Goal: Task Accomplishment & Management: Use online tool/utility

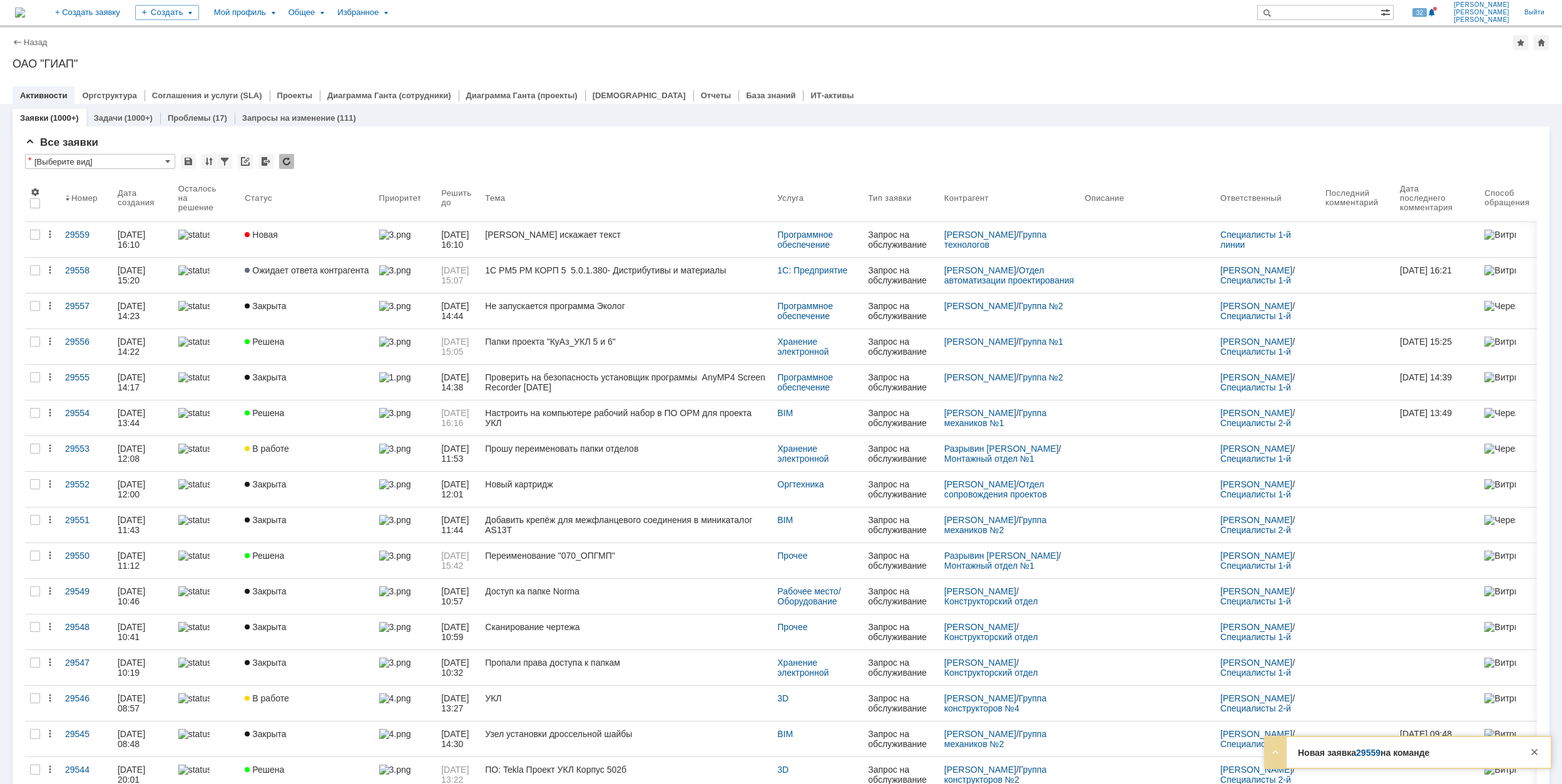
click at [317, 232] on div "Новая" at bounding box center [307, 234] width 124 height 10
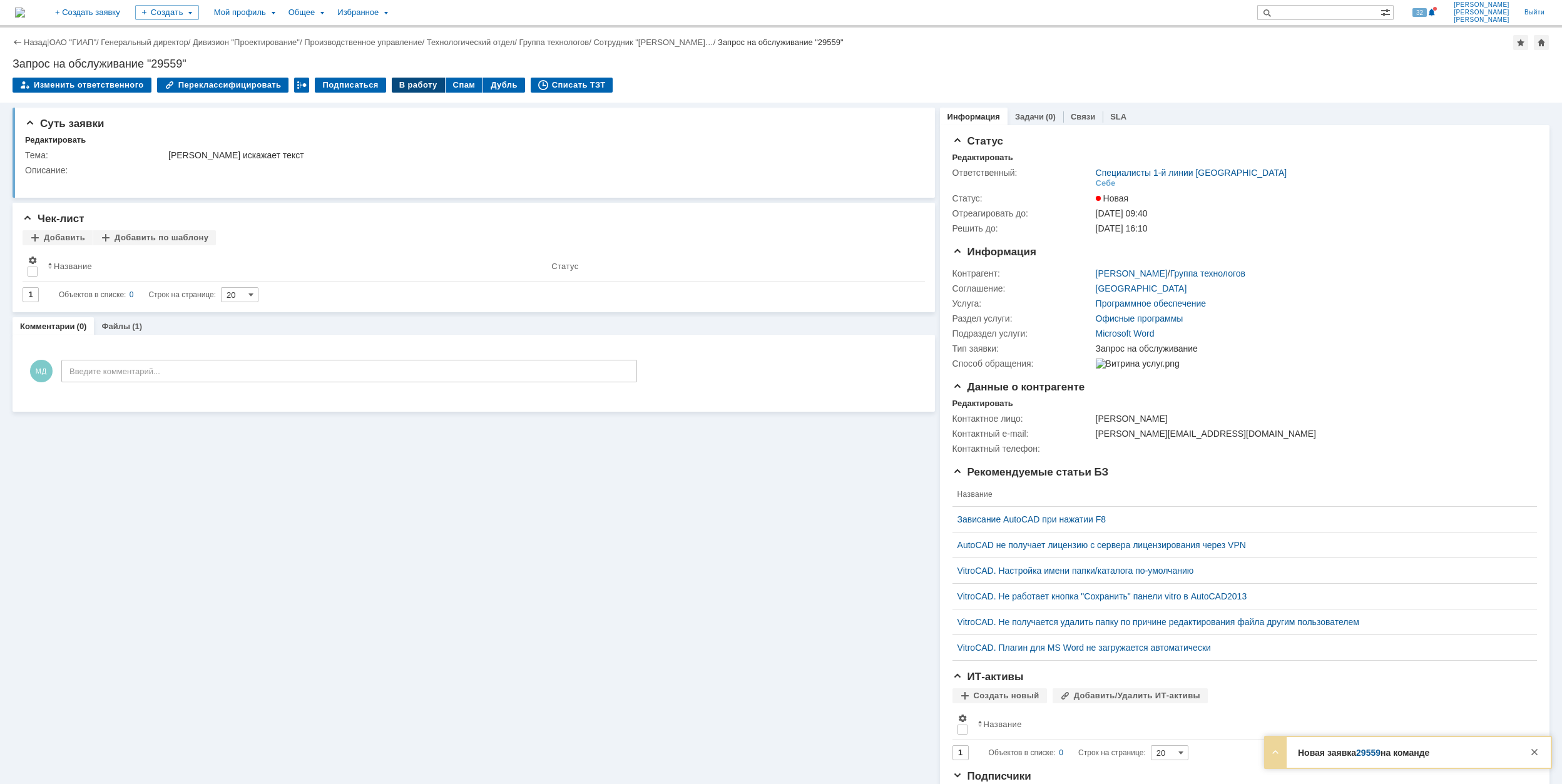
click at [401, 80] on div "В работу" at bounding box center [418, 85] width 53 height 15
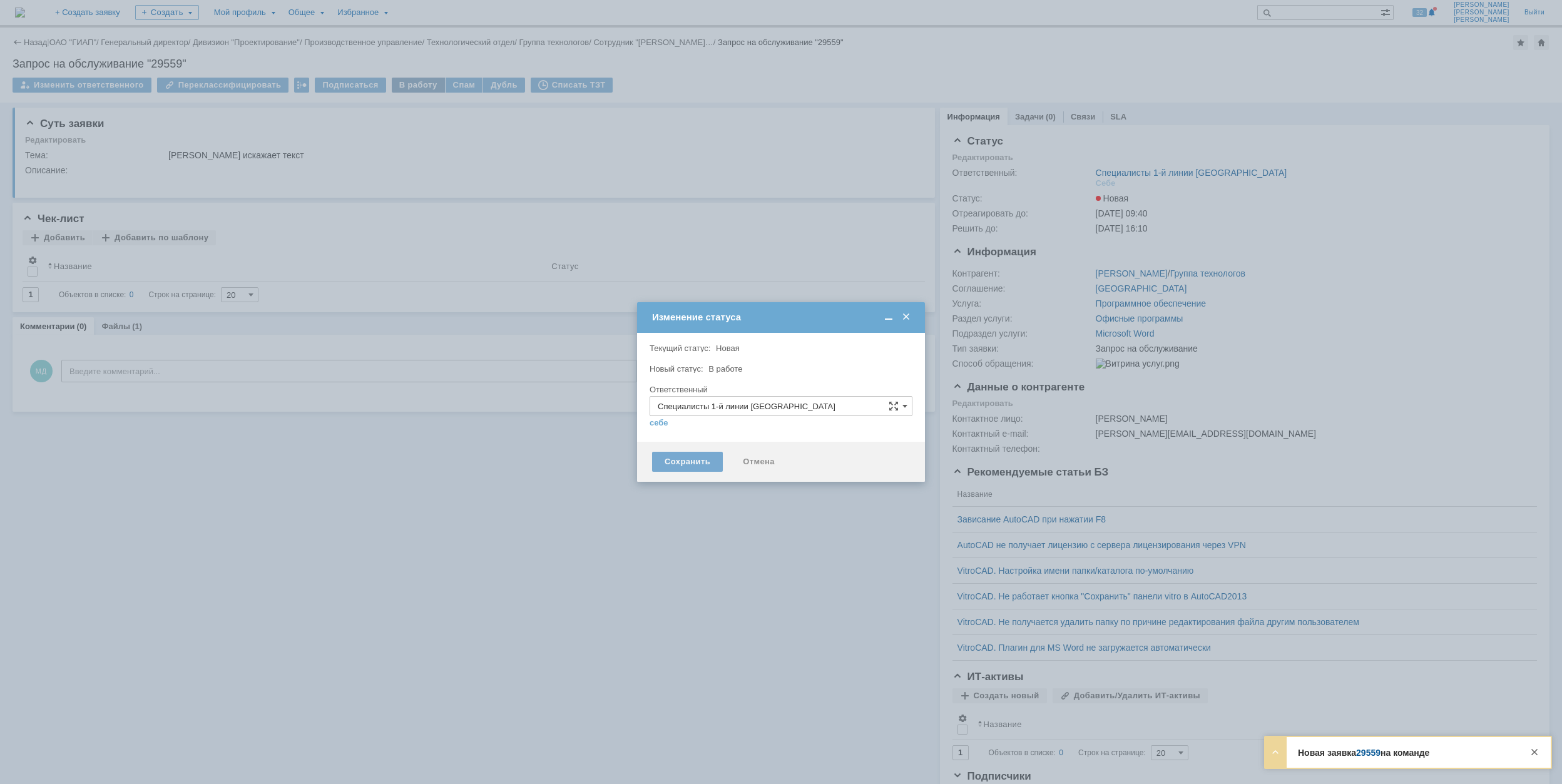
type input "[PERSON_NAME]"
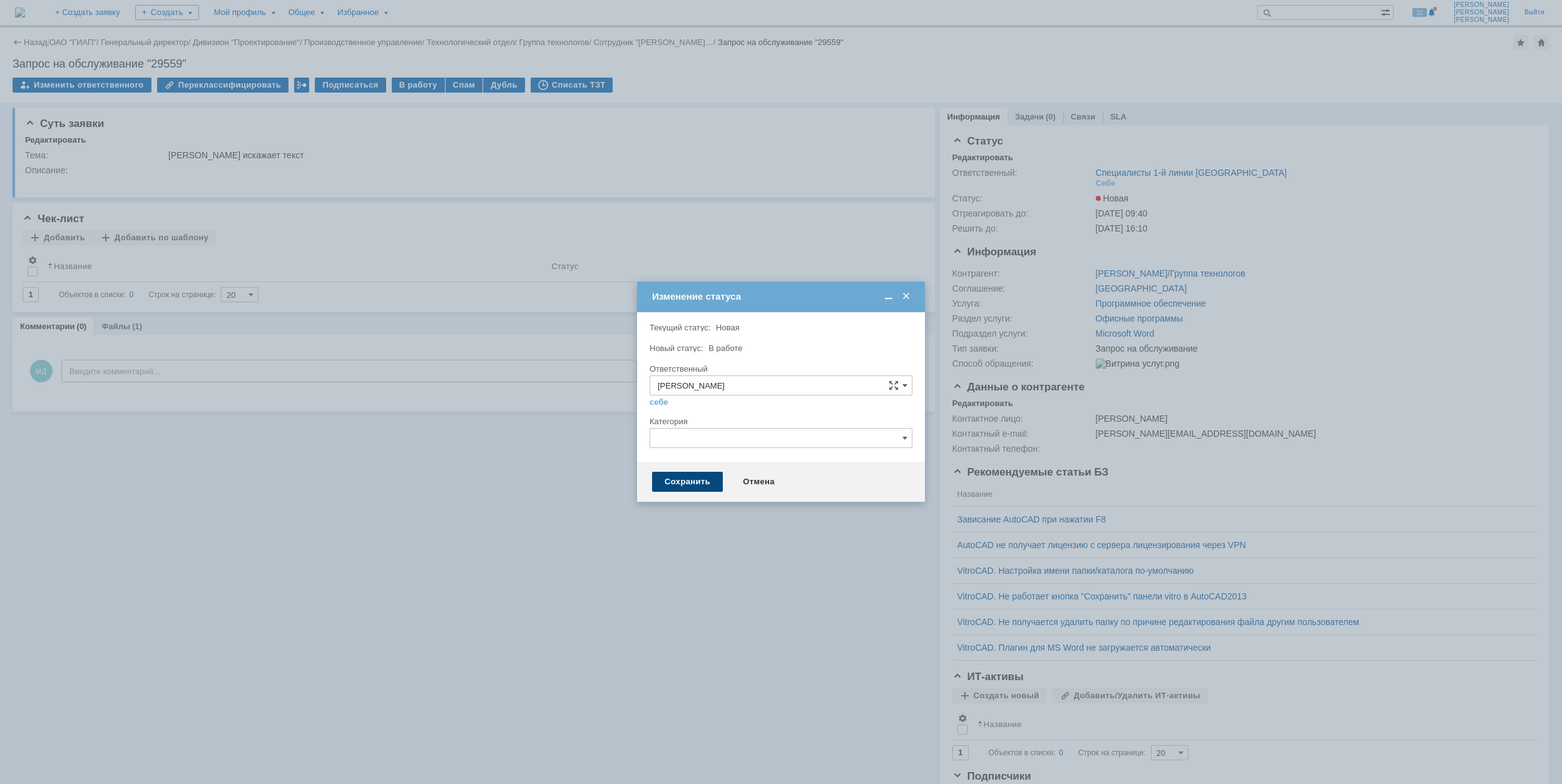
click at [688, 477] on div "Сохранить" at bounding box center [688, 481] width 71 height 20
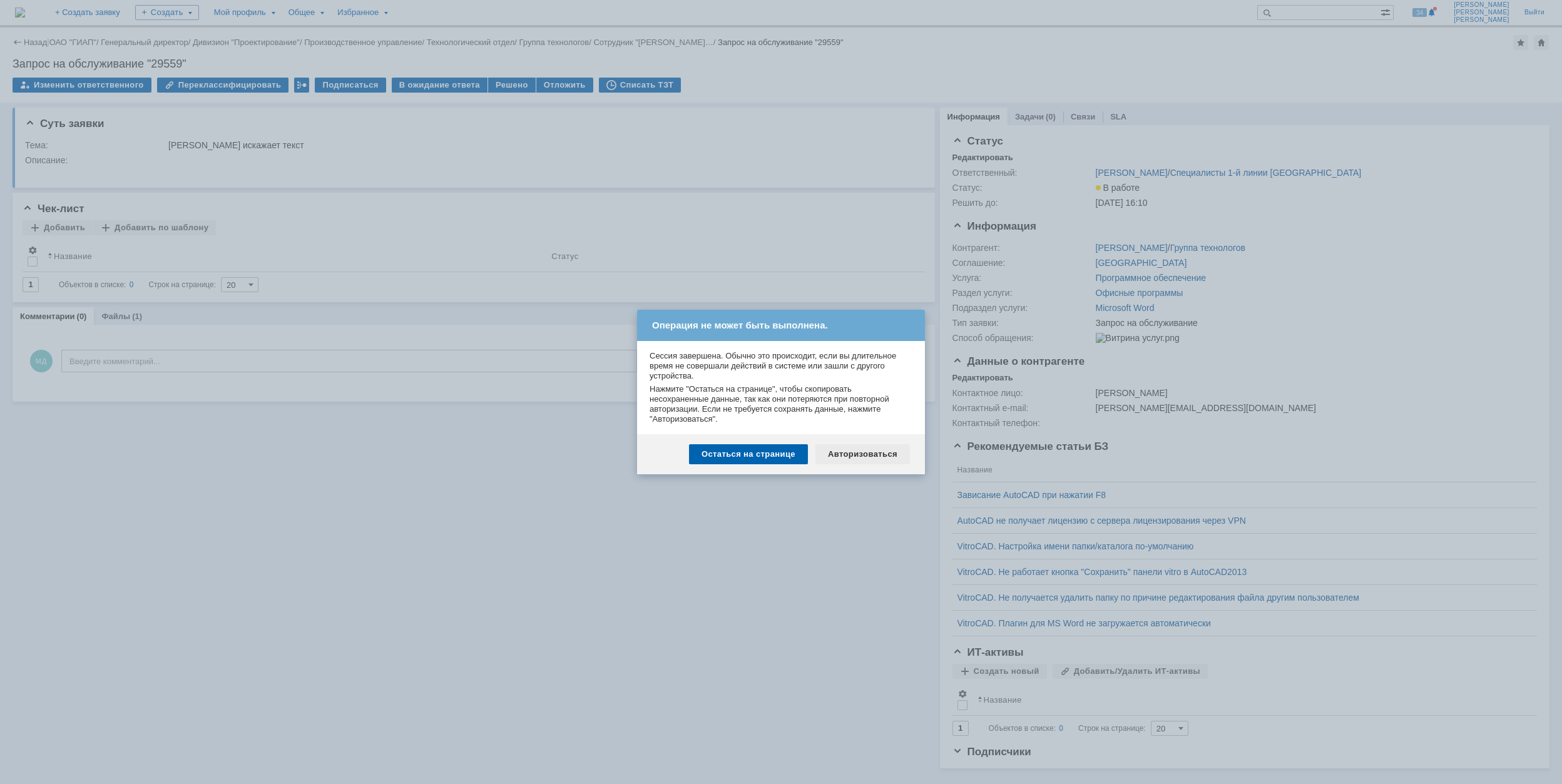
click at [874, 454] on div "Авторизоваться" at bounding box center [863, 454] width 95 height 20
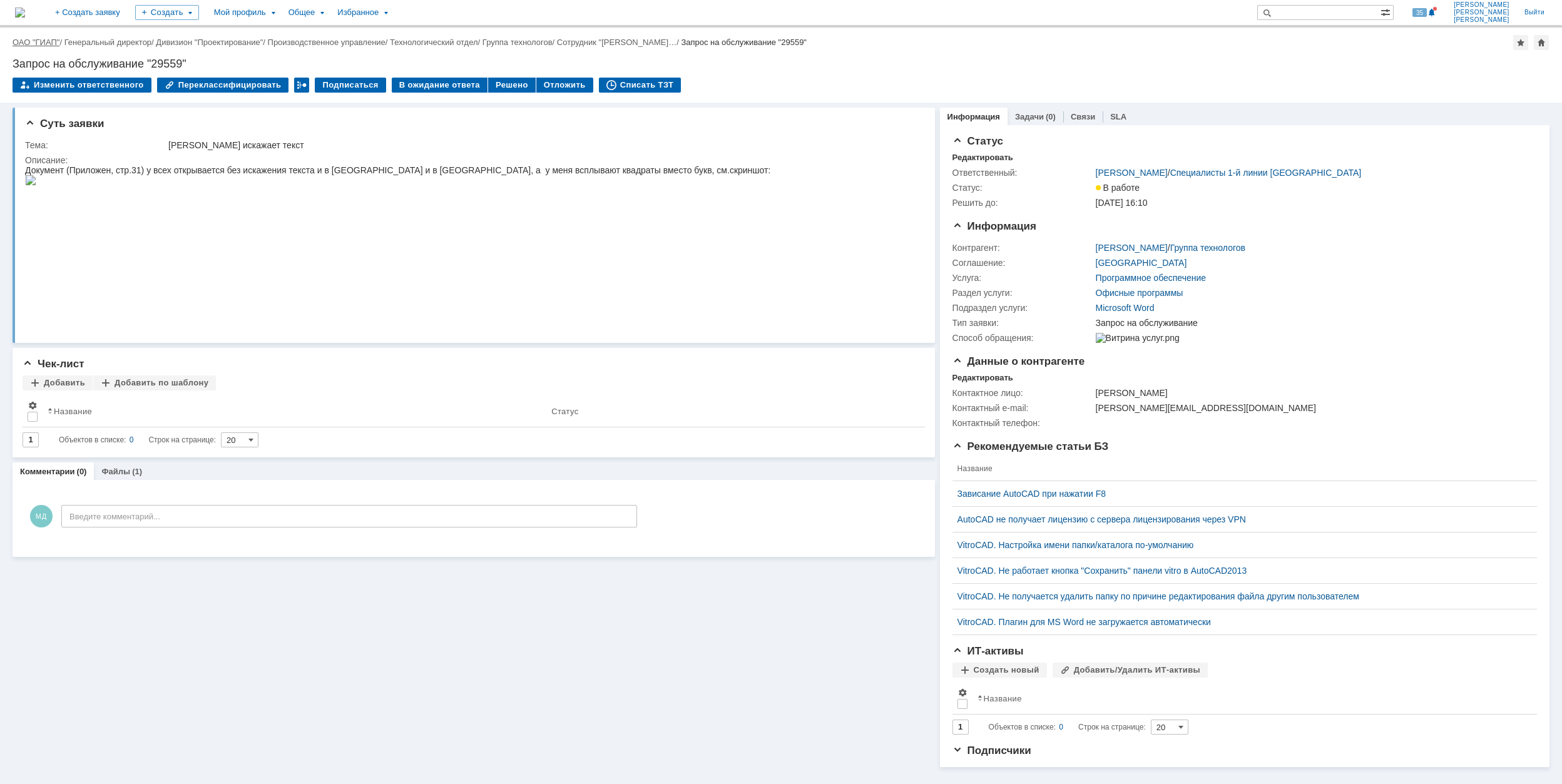
click at [43, 38] on link "ОАО "ГИАП"" at bounding box center [35, 42] width 47 height 10
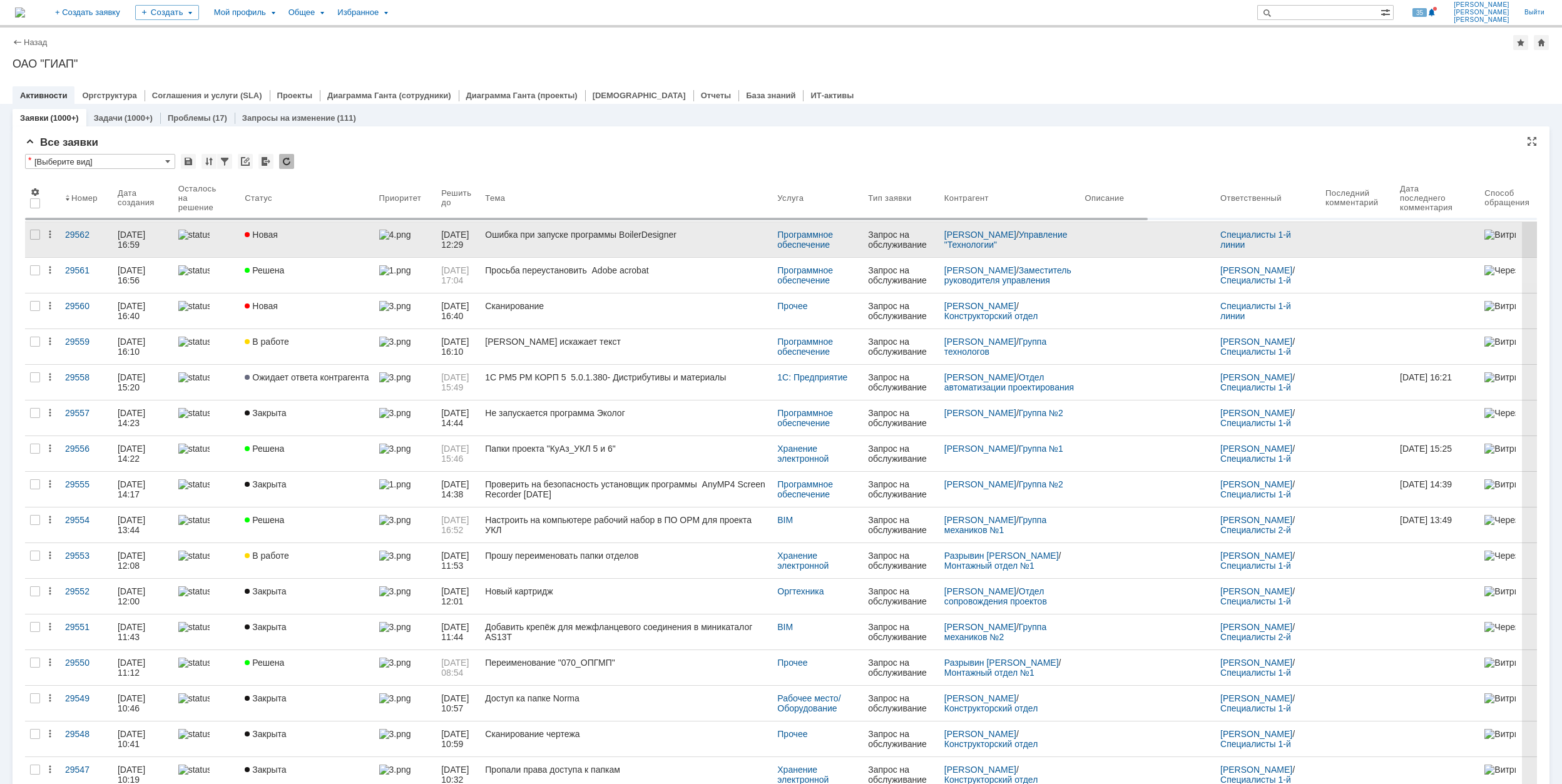
click at [323, 238] on div "Новая" at bounding box center [307, 234] width 124 height 10
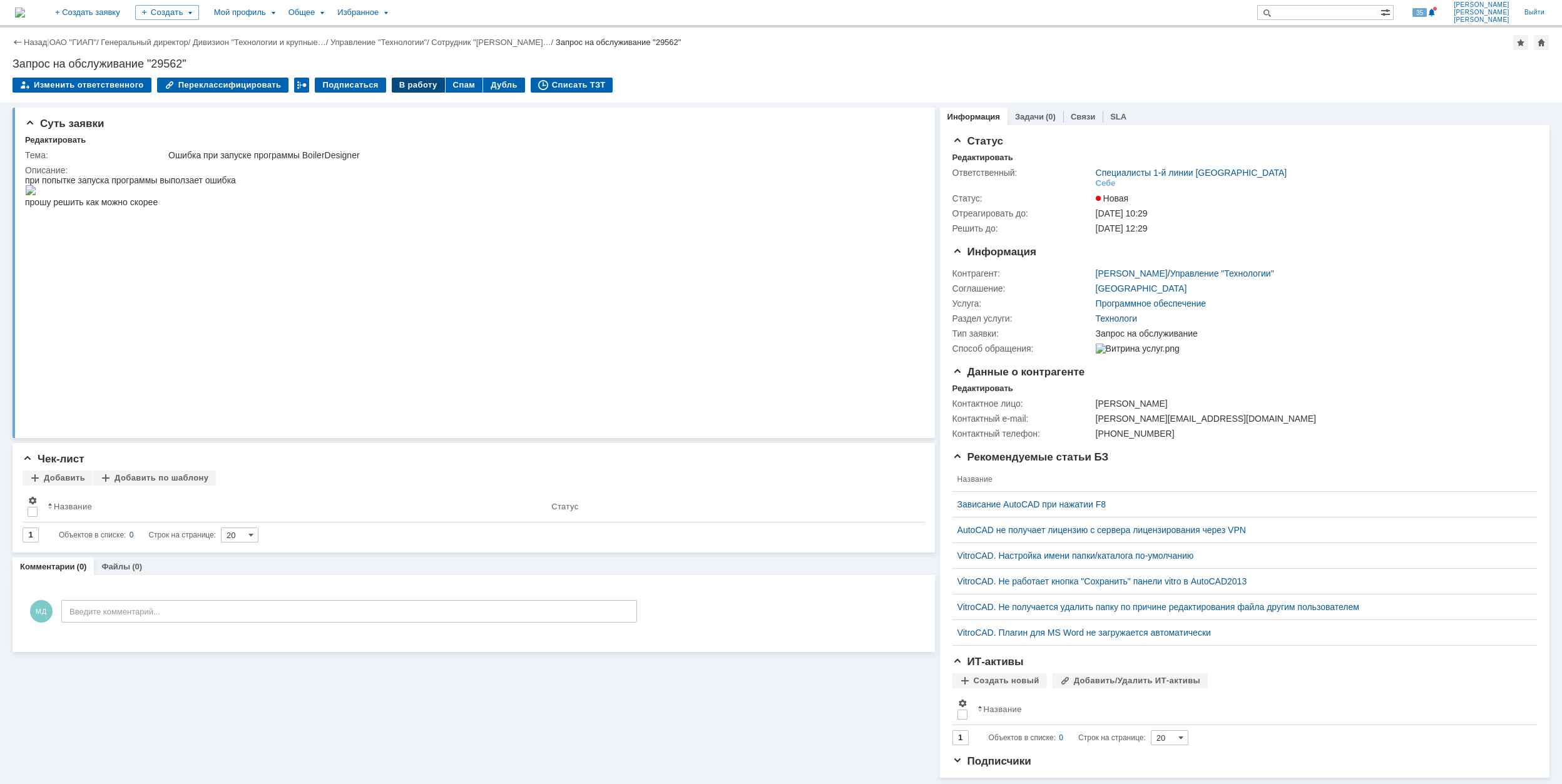
click at [402, 83] on div "В работу" at bounding box center [418, 85] width 53 height 15
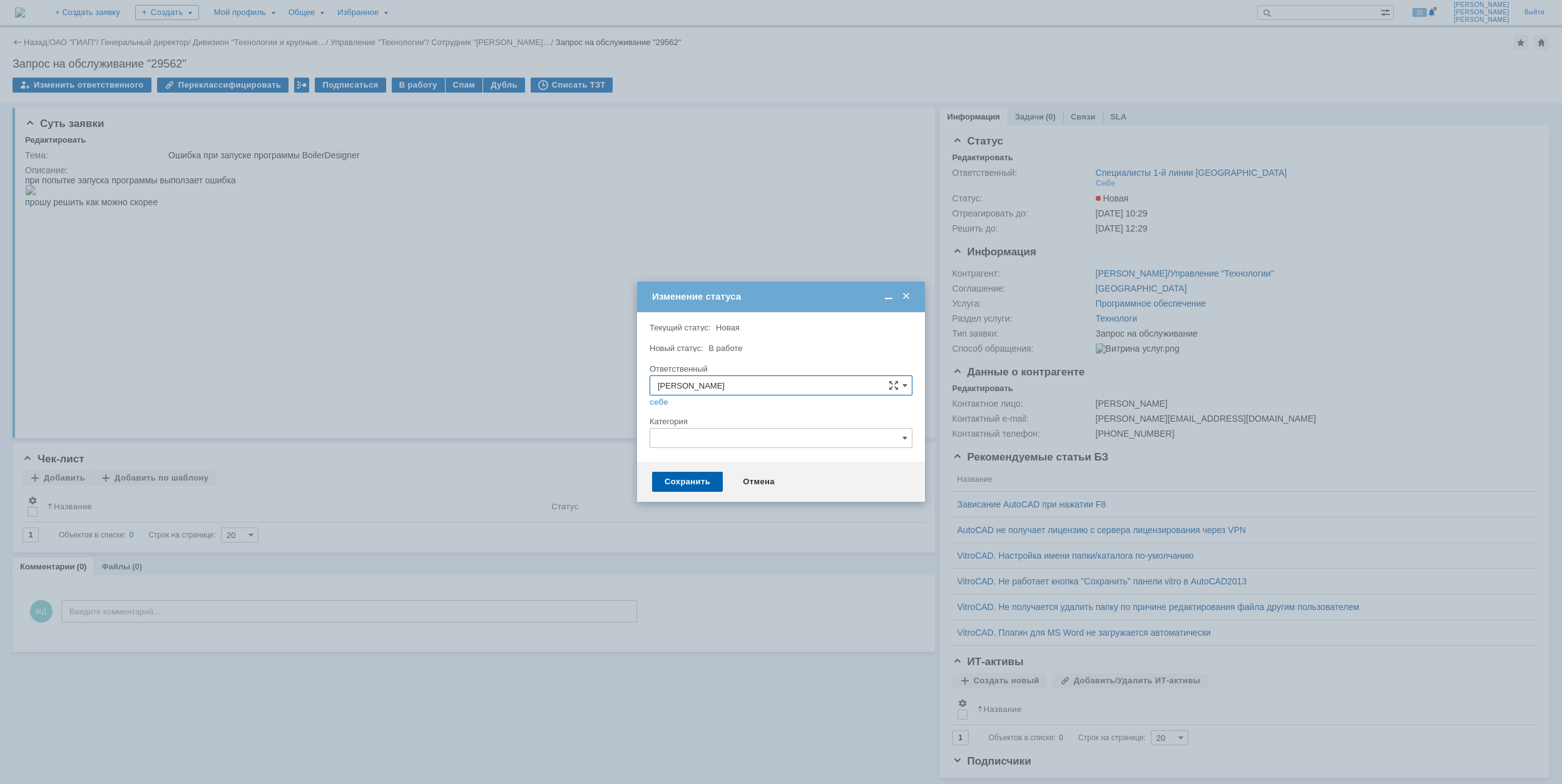
click at [696, 433] on input "text" at bounding box center [781, 437] width 263 height 20
click at [808, 302] on div "Изменение статуса" at bounding box center [782, 296] width 260 height 14
click at [691, 479] on div "Сохранить" at bounding box center [688, 481] width 71 height 20
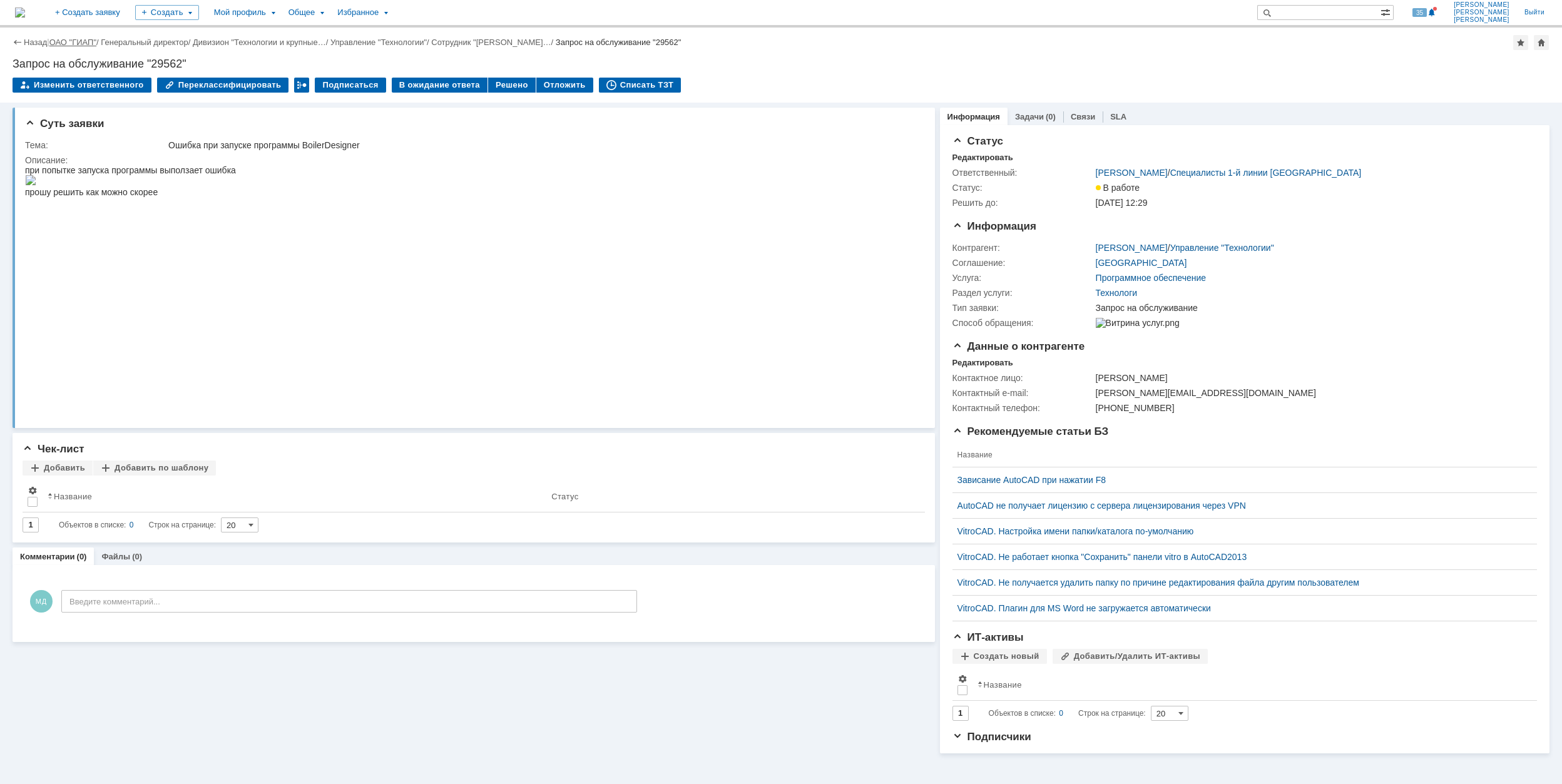
click at [65, 41] on link "ОАО "ГИАП"" at bounding box center [73, 42] width 47 height 10
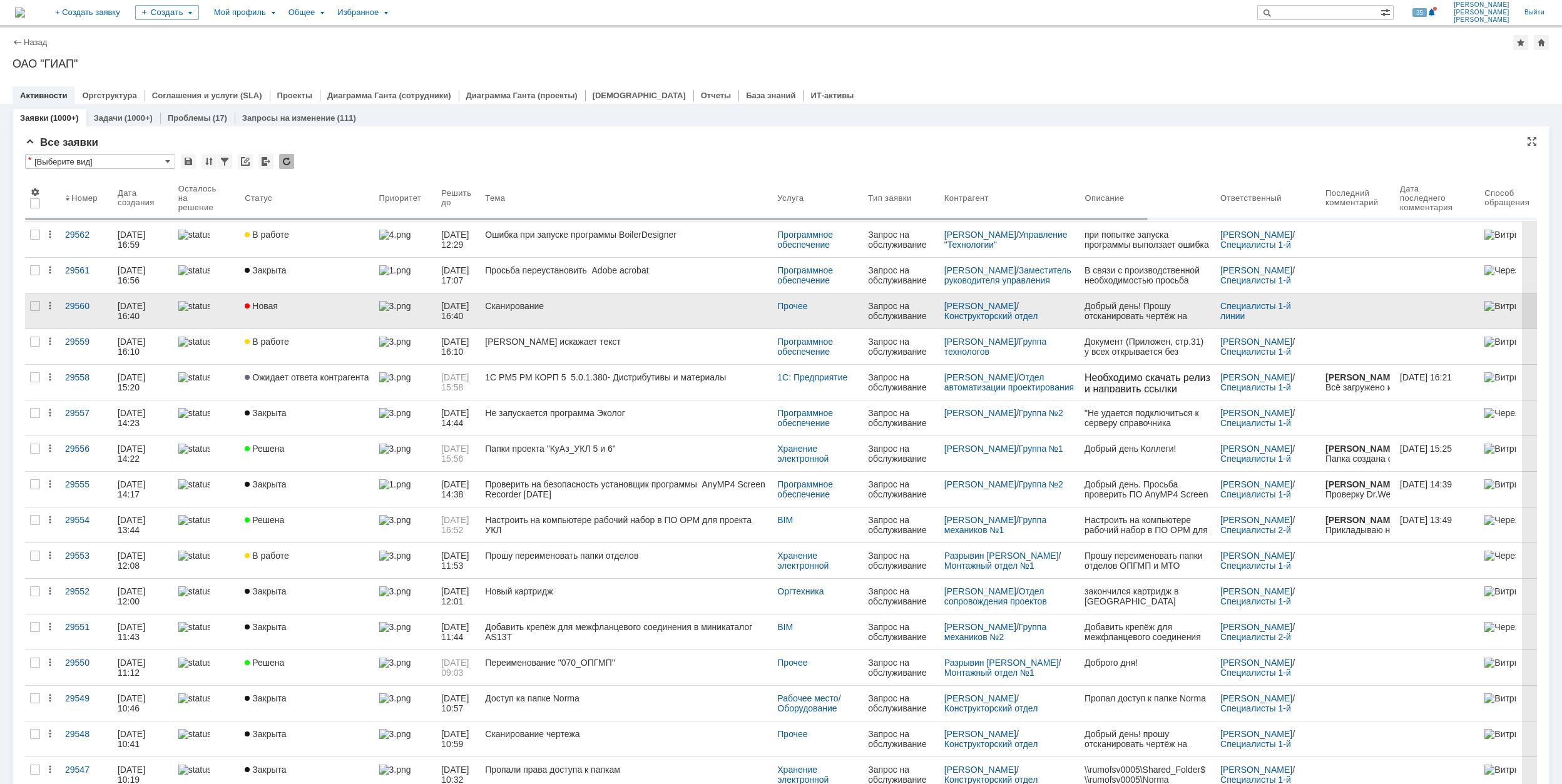
click at [586, 315] on link "Сканирование" at bounding box center [626, 311] width 292 height 35
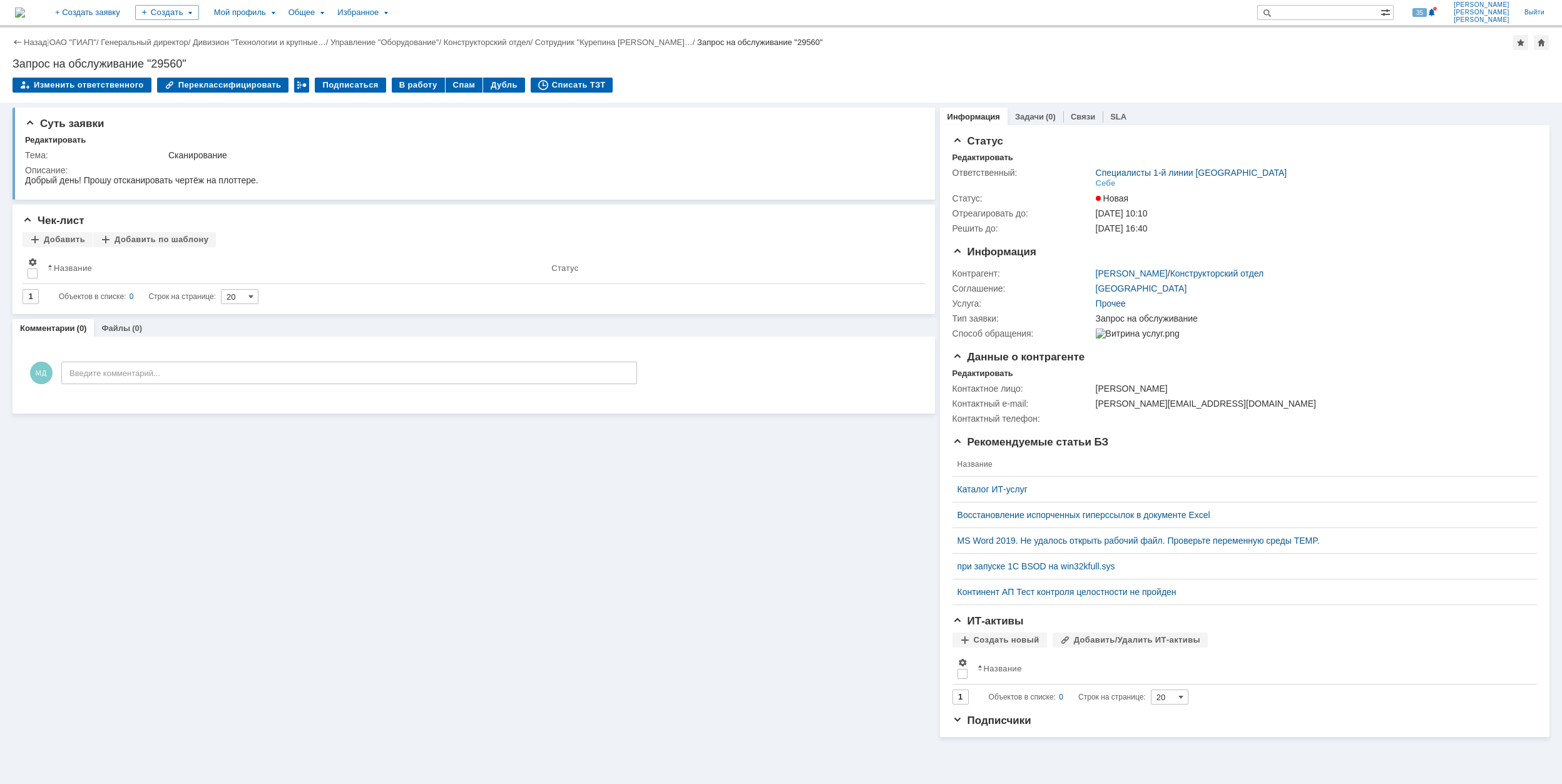
click at [397, 73] on div "Назад | ОАО "ГИАП" / Генеральный директор / Дивизион "Технологии и крупные… / У…" at bounding box center [781, 65] width 1562 height 75
click at [406, 88] on div "В работу" at bounding box center [418, 85] width 53 height 15
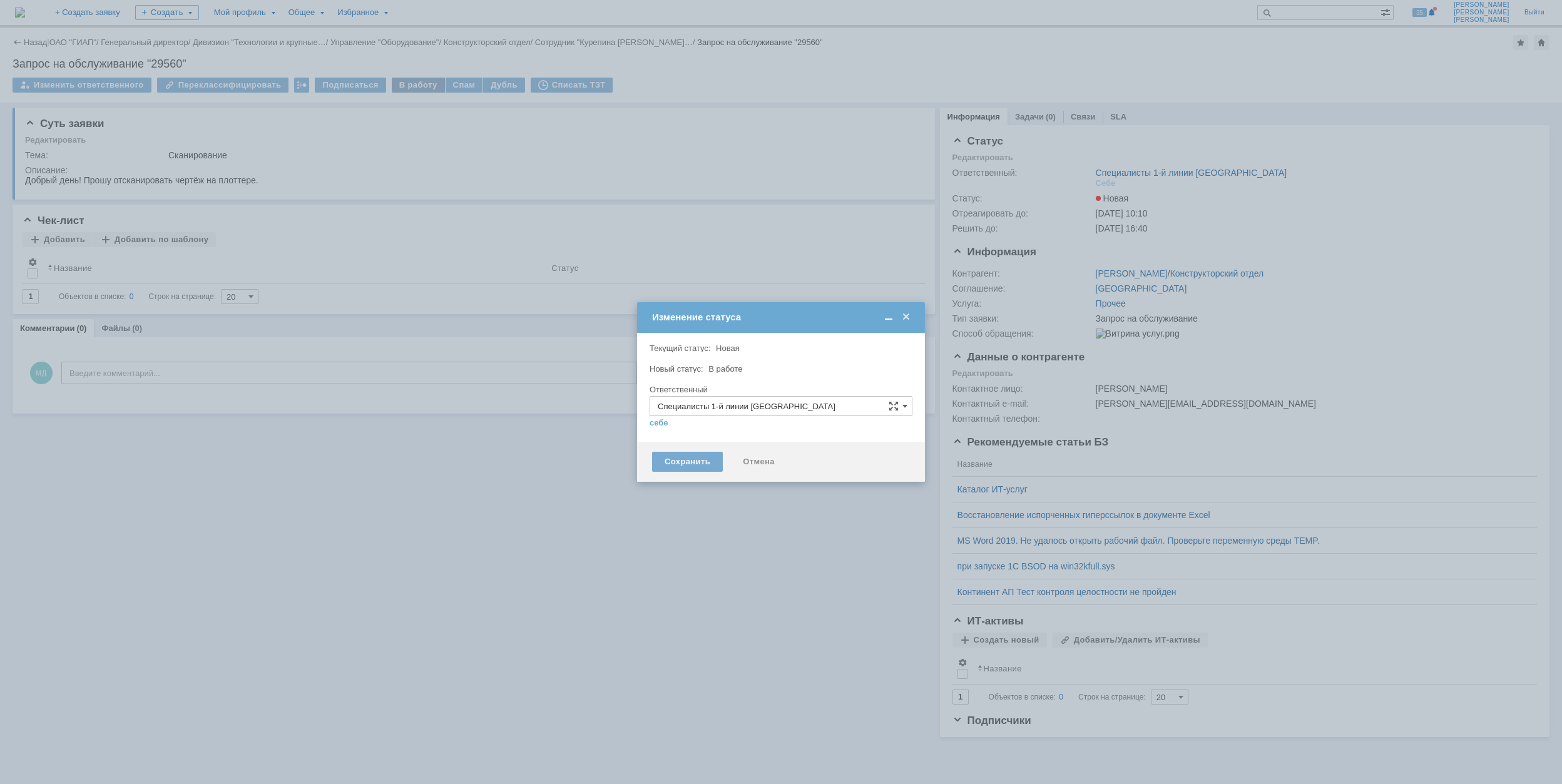
type input "[PERSON_NAME]"
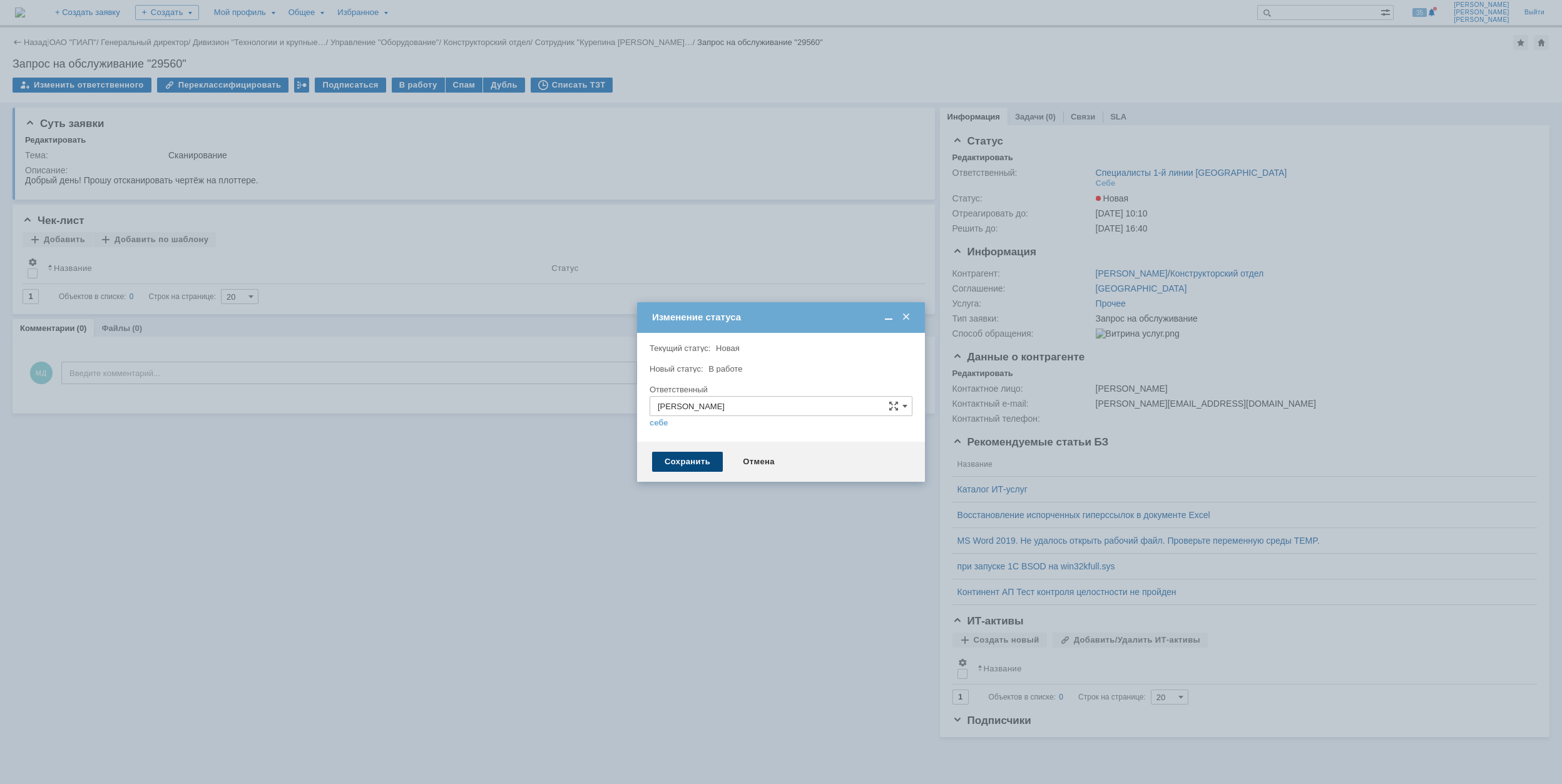
click at [689, 465] on div "Сохранить" at bounding box center [688, 461] width 71 height 20
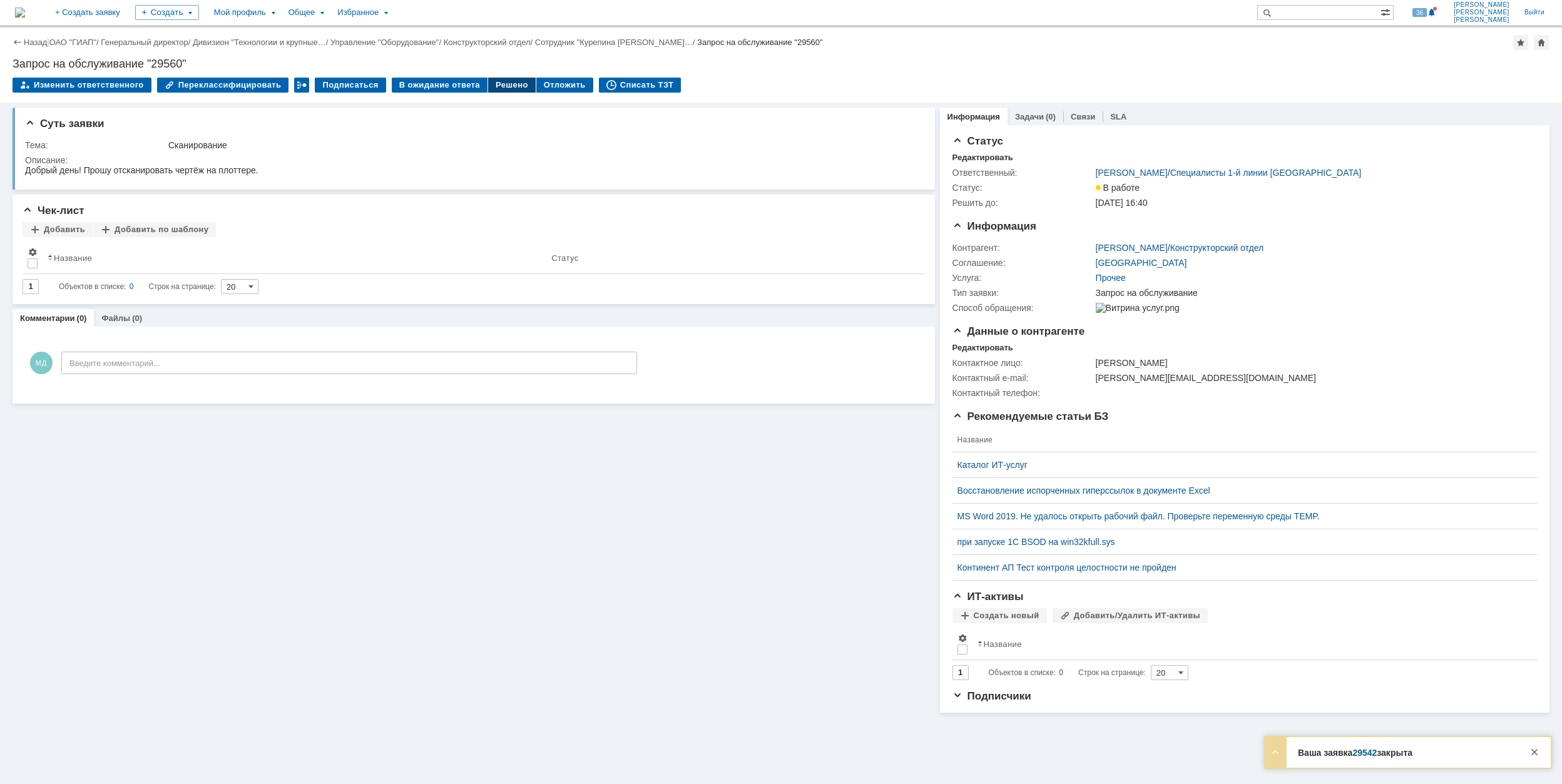
click at [495, 89] on div "Решено" at bounding box center [512, 85] width 48 height 15
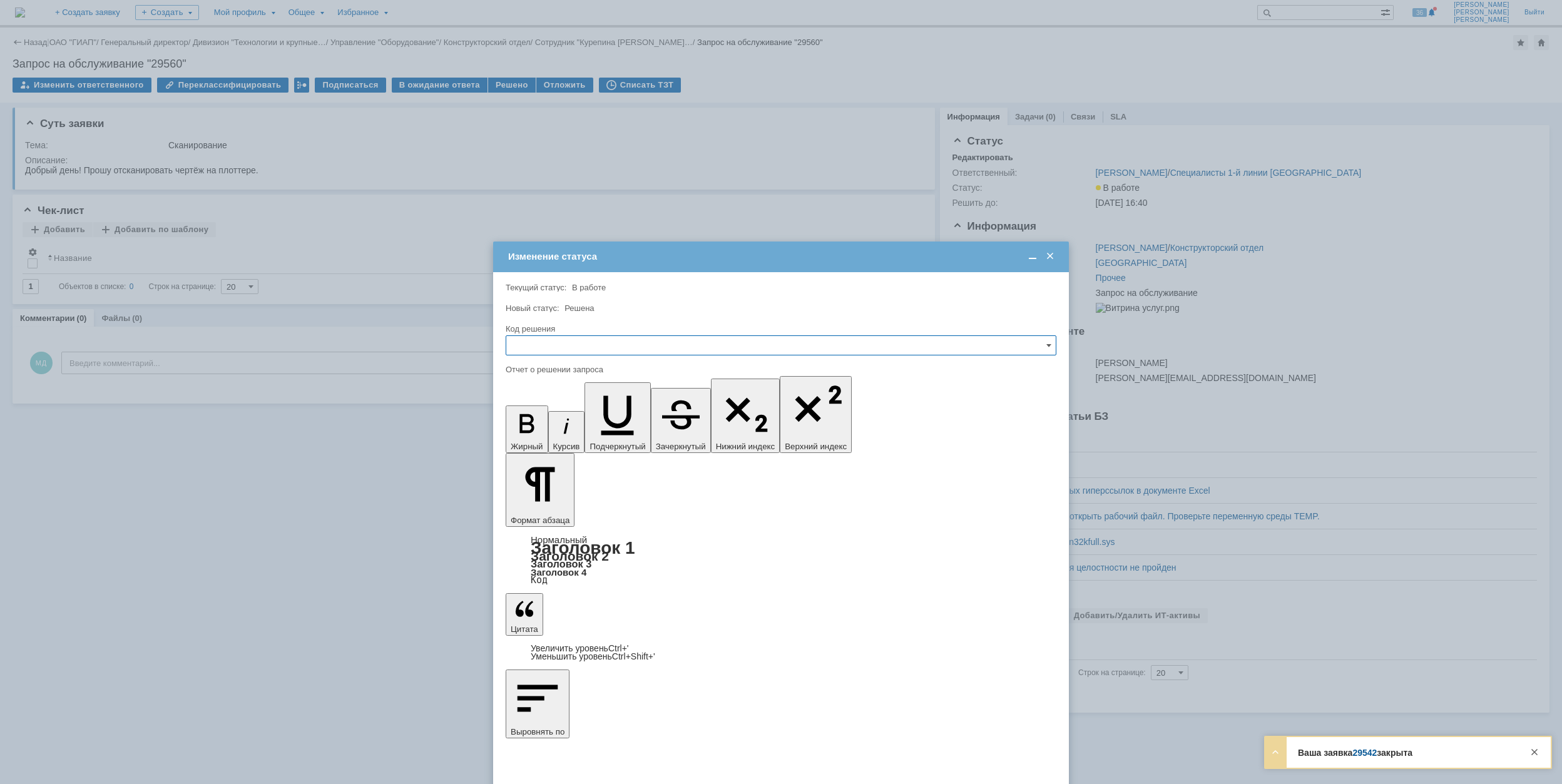
click at [601, 341] on input "text" at bounding box center [781, 345] width 551 height 20
click at [589, 425] on div "Решено" at bounding box center [781, 430] width 549 height 20
type input "Решено"
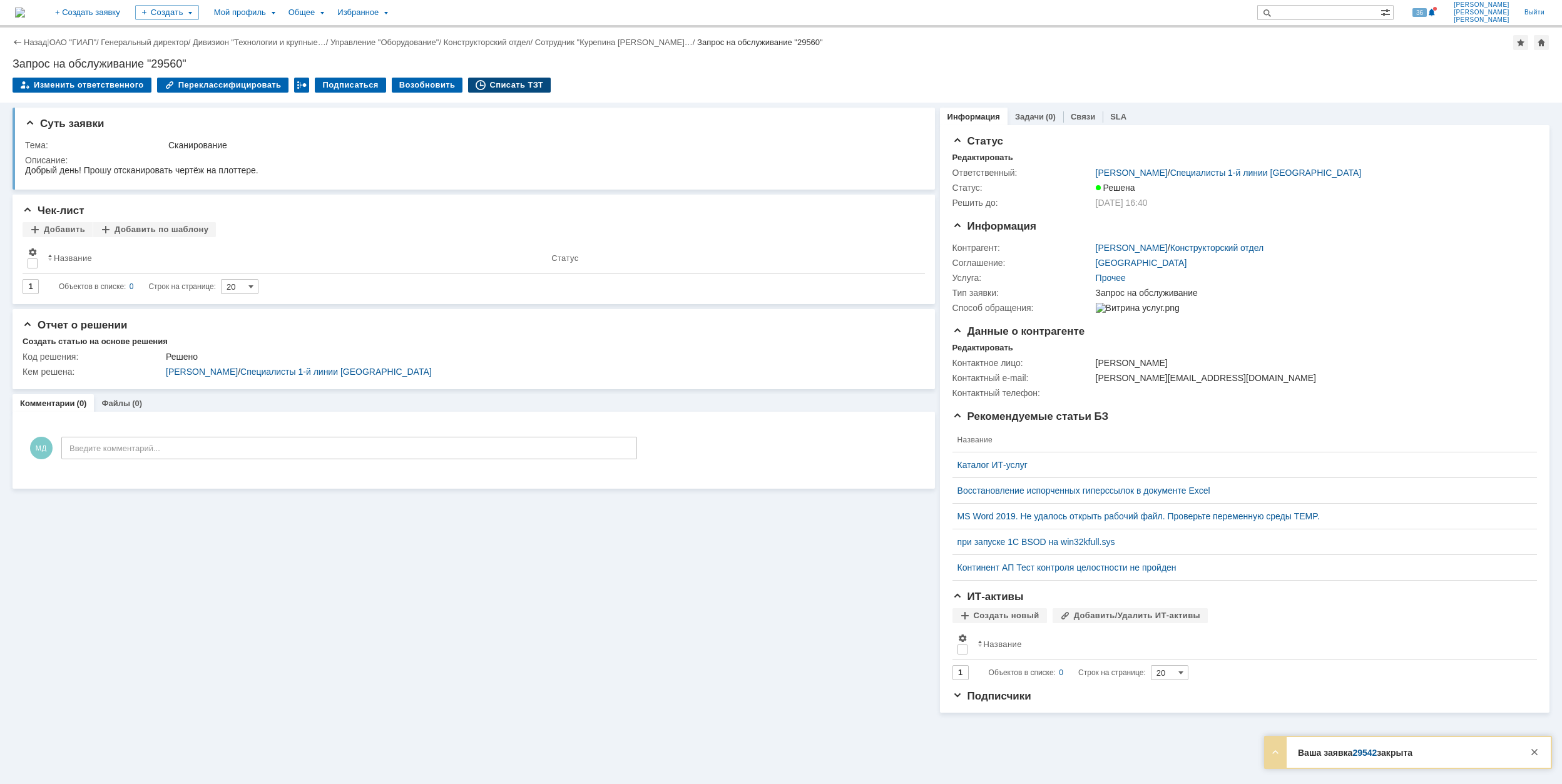
click at [501, 85] on div "Списать ТЗТ" at bounding box center [509, 85] width 82 height 15
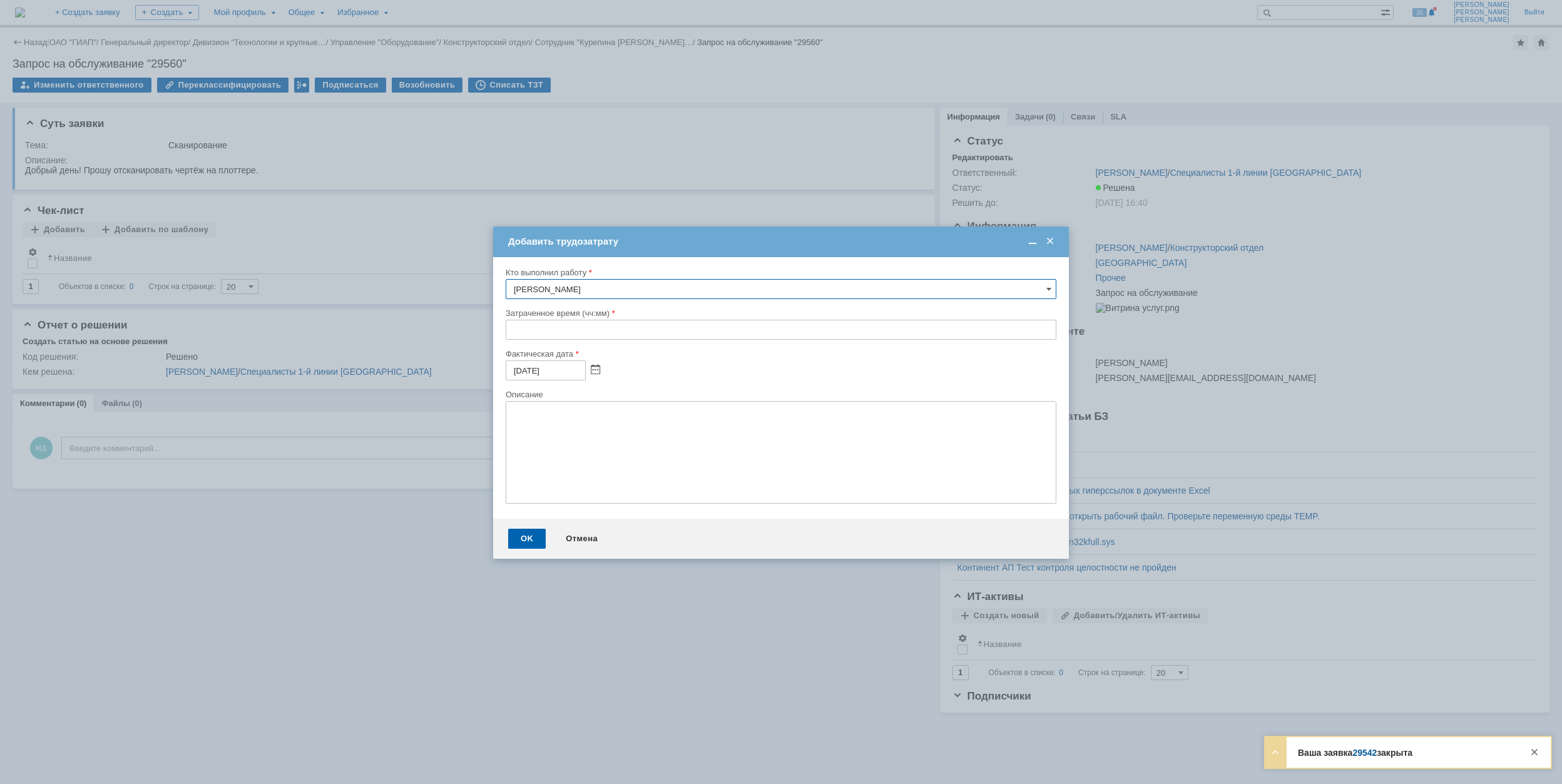
click at [510, 332] on input "text" at bounding box center [781, 329] width 551 height 20
type input "00:30"
click at [534, 534] on div "OK" at bounding box center [527, 538] width 37 height 20
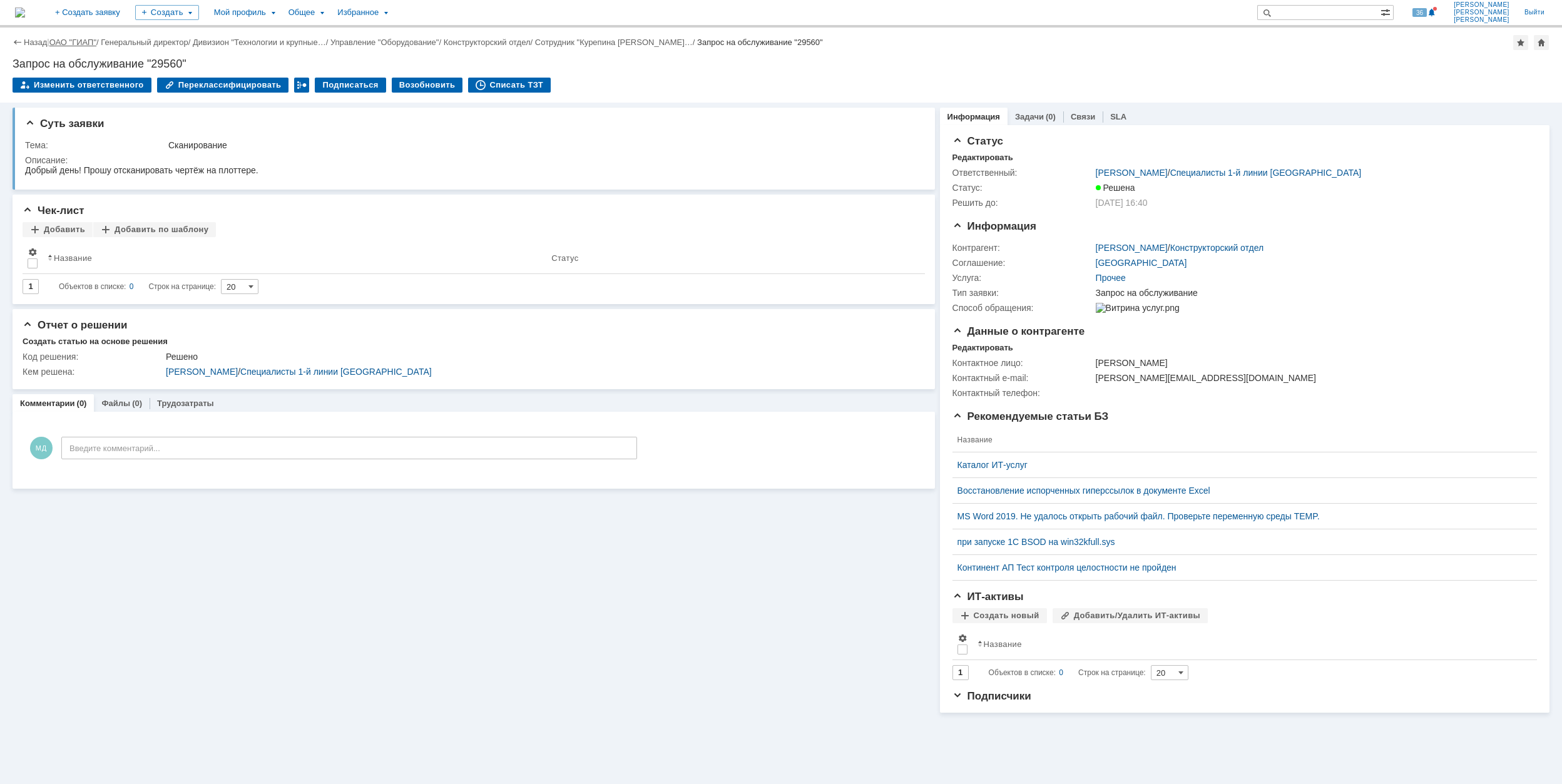
click at [68, 42] on link "ОАО "ГИАП"" at bounding box center [73, 42] width 47 height 10
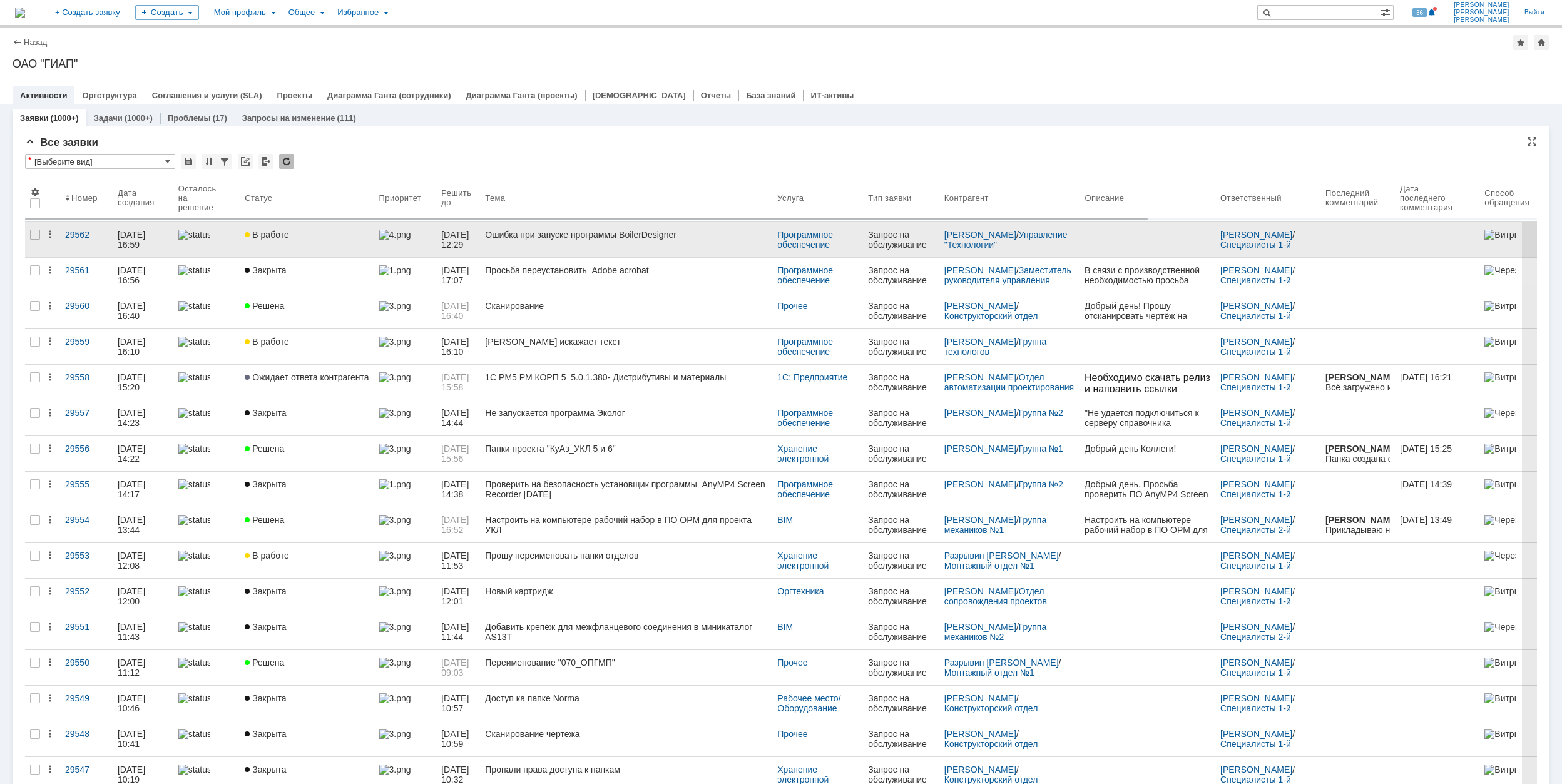
click at [741, 243] on link "Ошибка при запуске программы BoilerDesigner" at bounding box center [626, 239] width 292 height 35
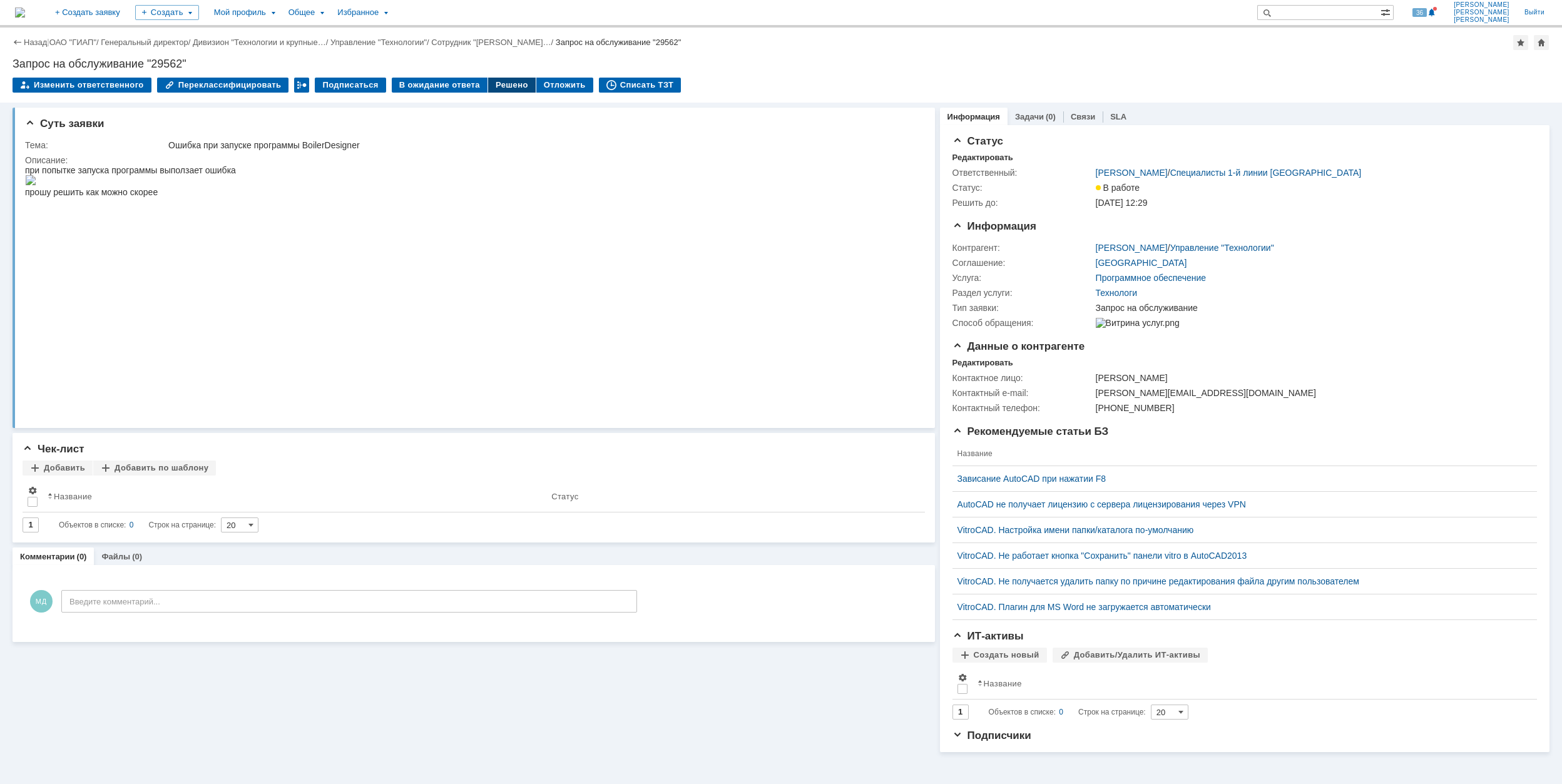
click at [492, 83] on div "Решено" at bounding box center [512, 85] width 48 height 15
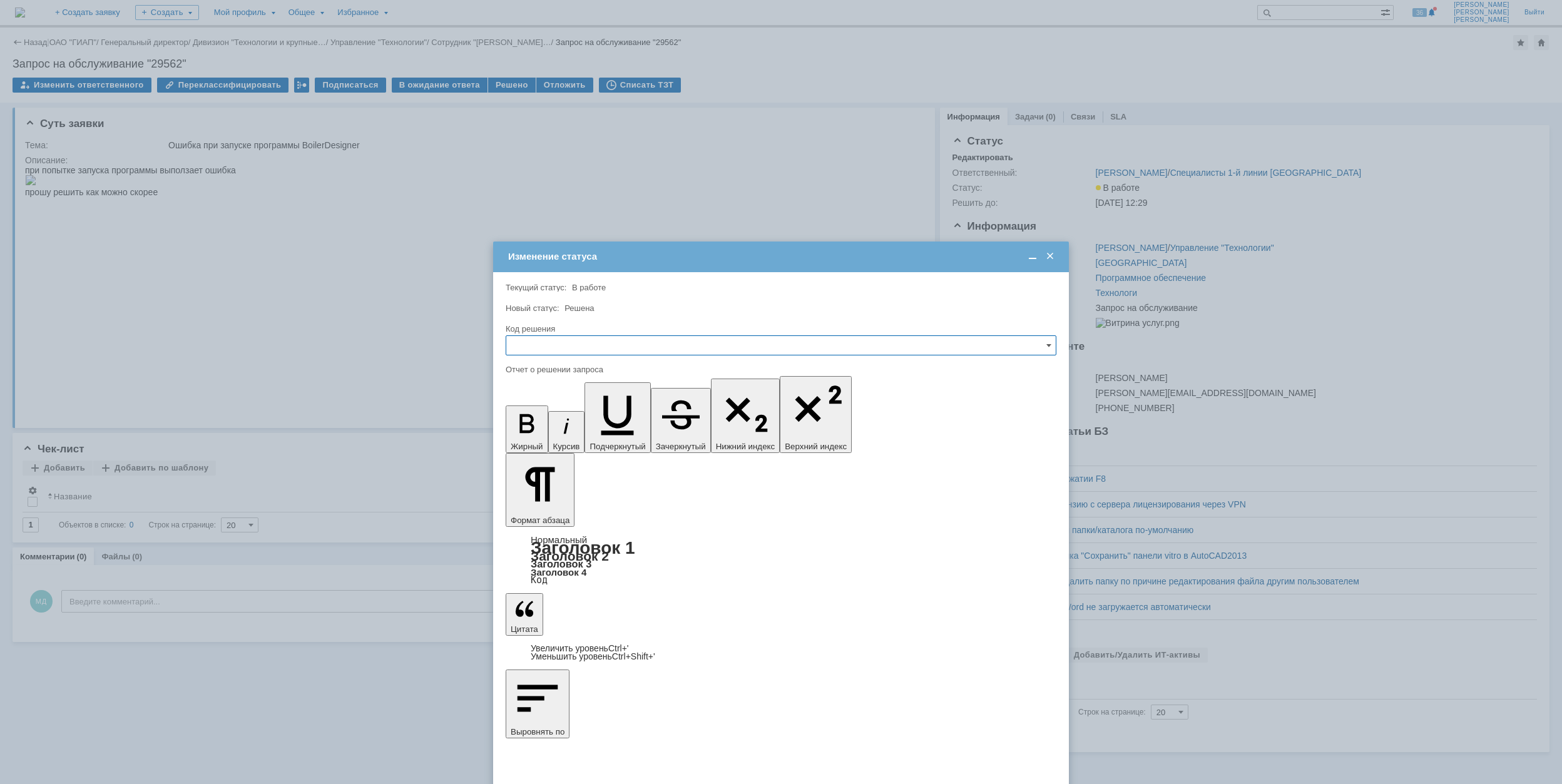
click at [659, 339] on input "text" at bounding box center [781, 345] width 551 height 20
click at [628, 432] on span "Решено" at bounding box center [781, 430] width 534 height 10
type input "Решено"
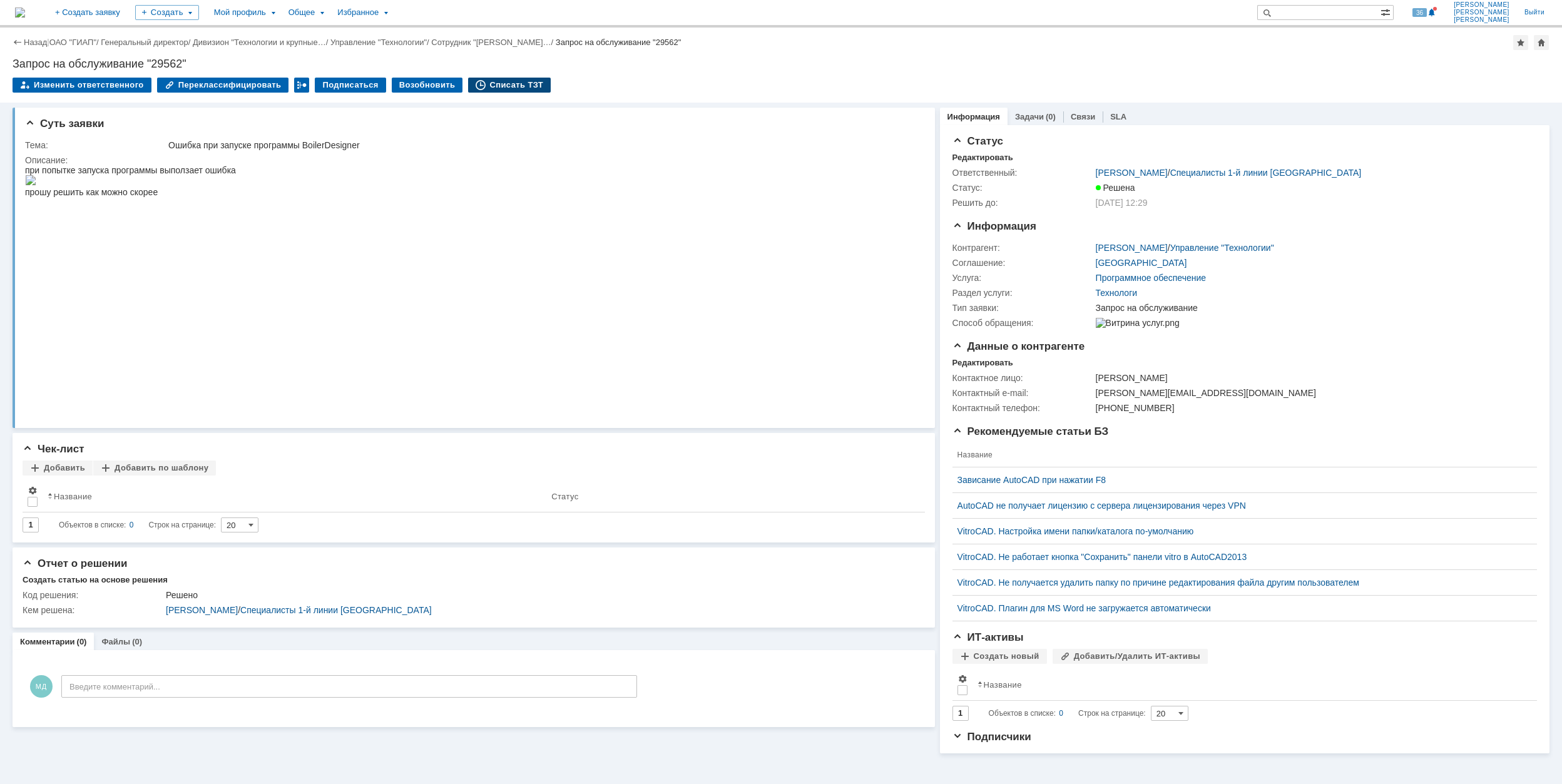
click at [498, 80] on div "Списать ТЗТ" at bounding box center [509, 85] width 82 height 15
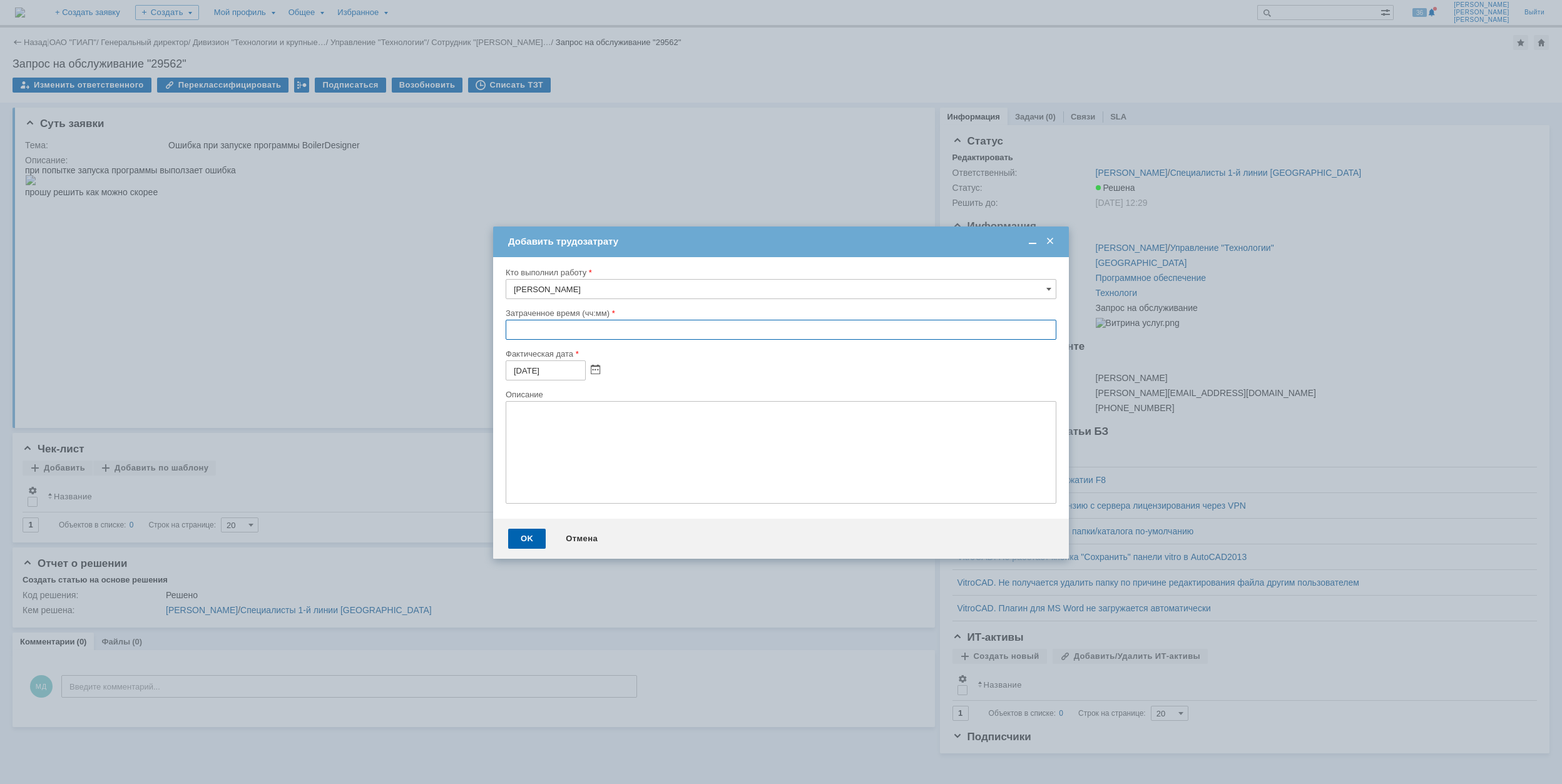
click at [509, 333] on input "text" at bounding box center [781, 329] width 551 height 20
type input "00:40"
drag, startPoint x: 532, startPoint y: 537, endPoint x: 540, endPoint y: 488, distance: 49.6
click at [532, 537] on div "OK" at bounding box center [527, 538] width 37 height 20
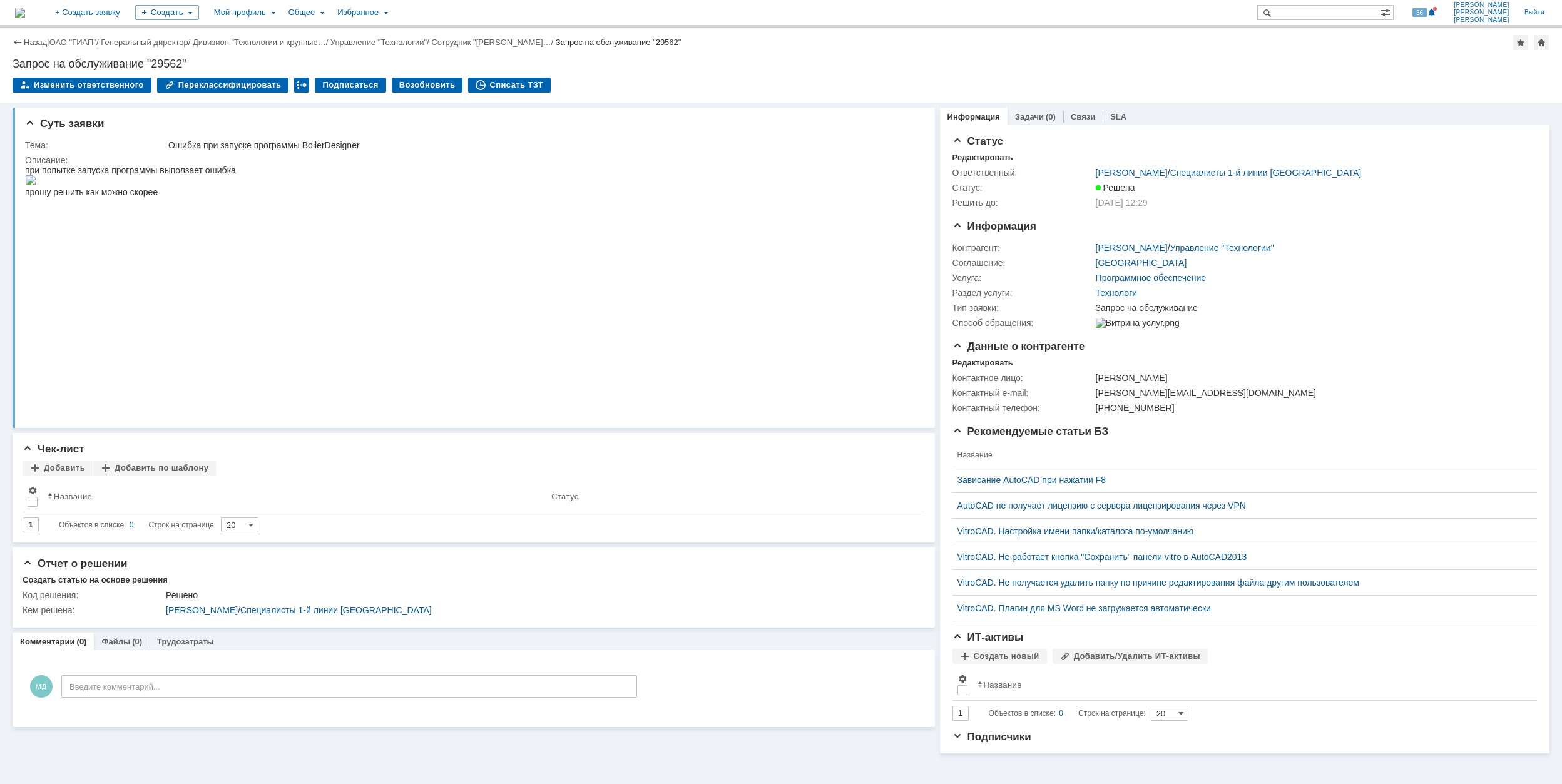
click at [78, 42] on link "ОАО "ГИАП"" at bounding box center [73, 42] width 47 height 10
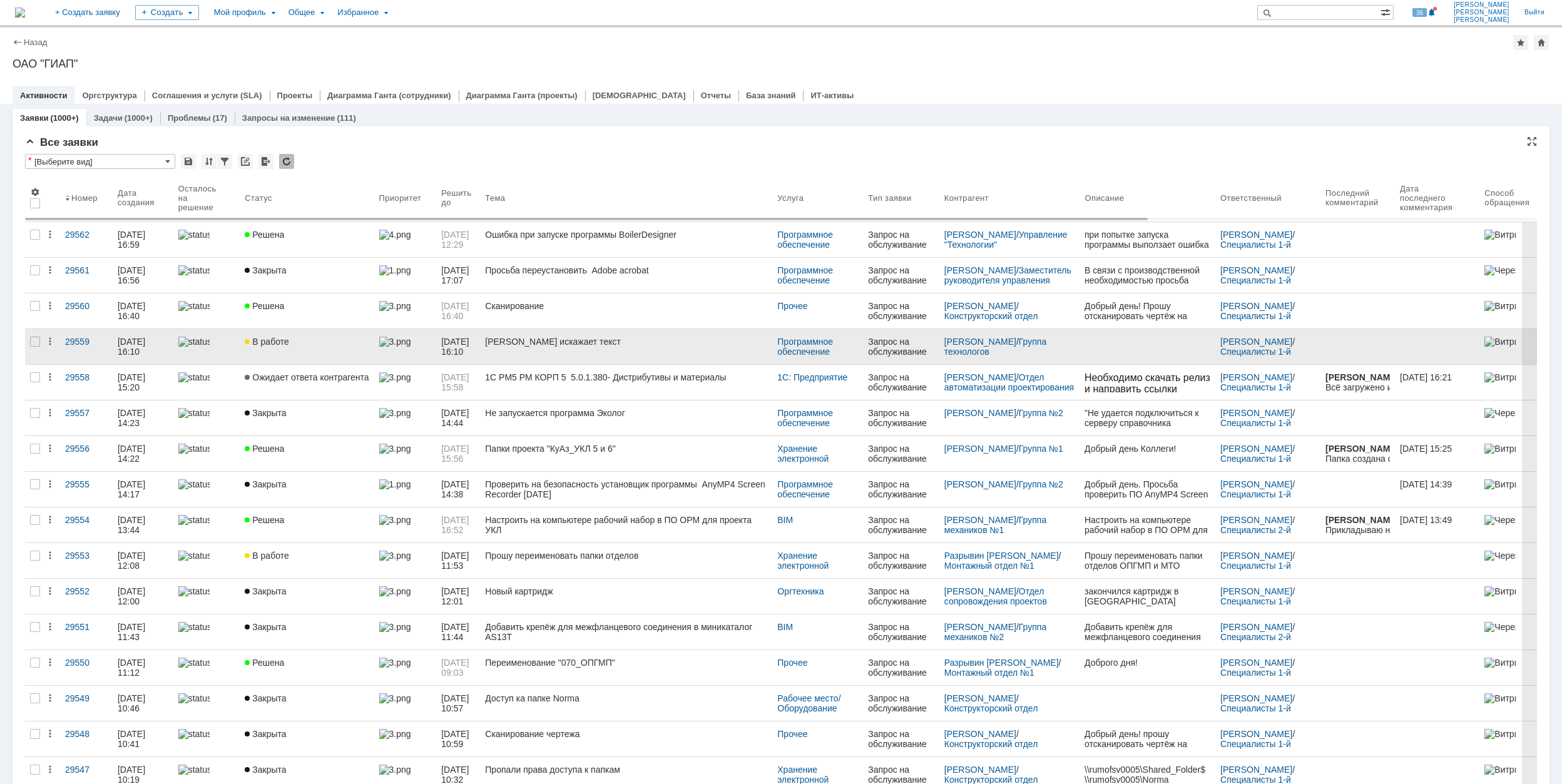
click at [569, 347] on div "[PERSON_NAME] искажает текст" at bounding box center [626, 341] width 282 height 10
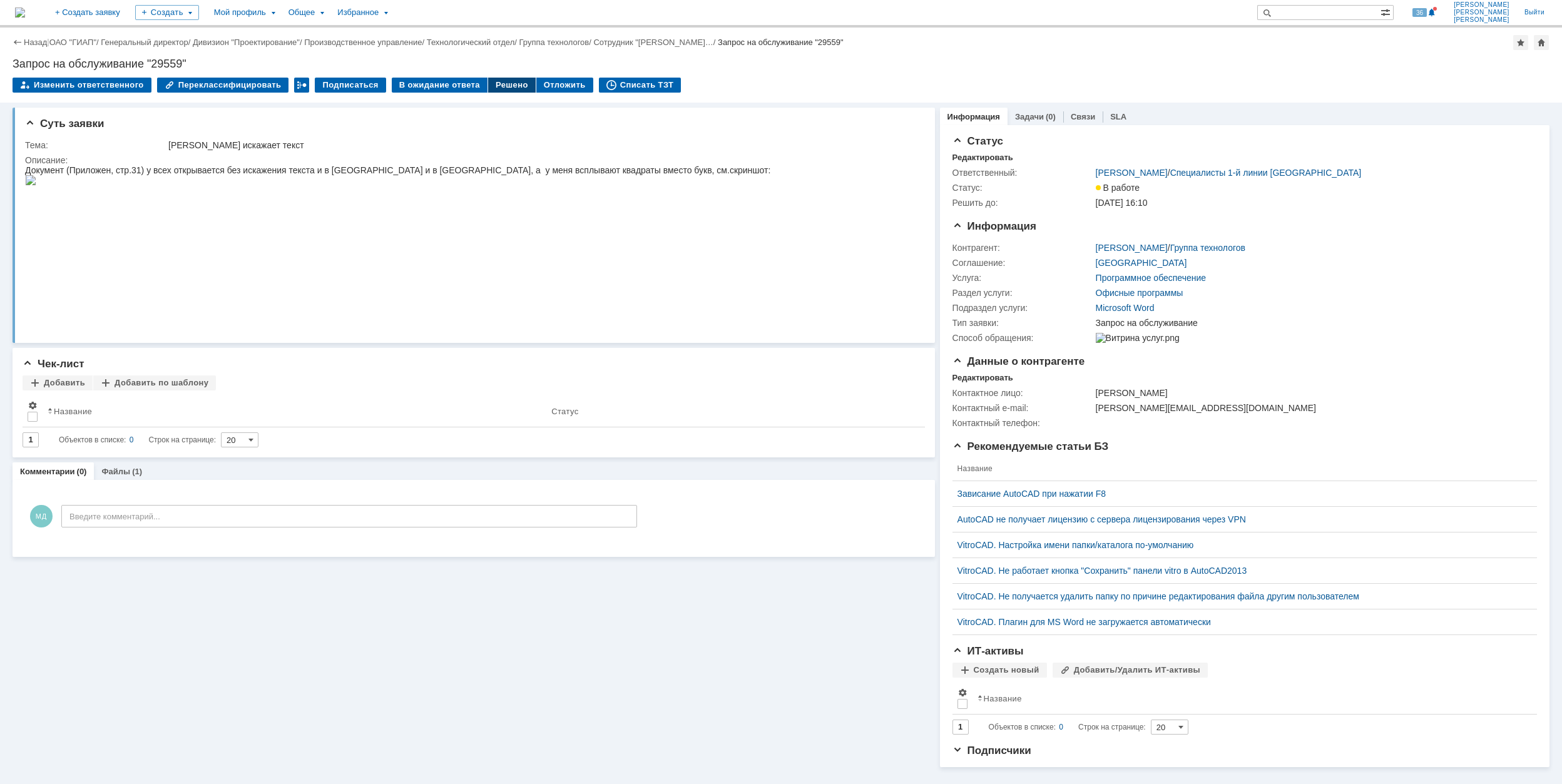
click at [496, 84] on div "Решено" at bounding box center [512, 85] width 48 height 15
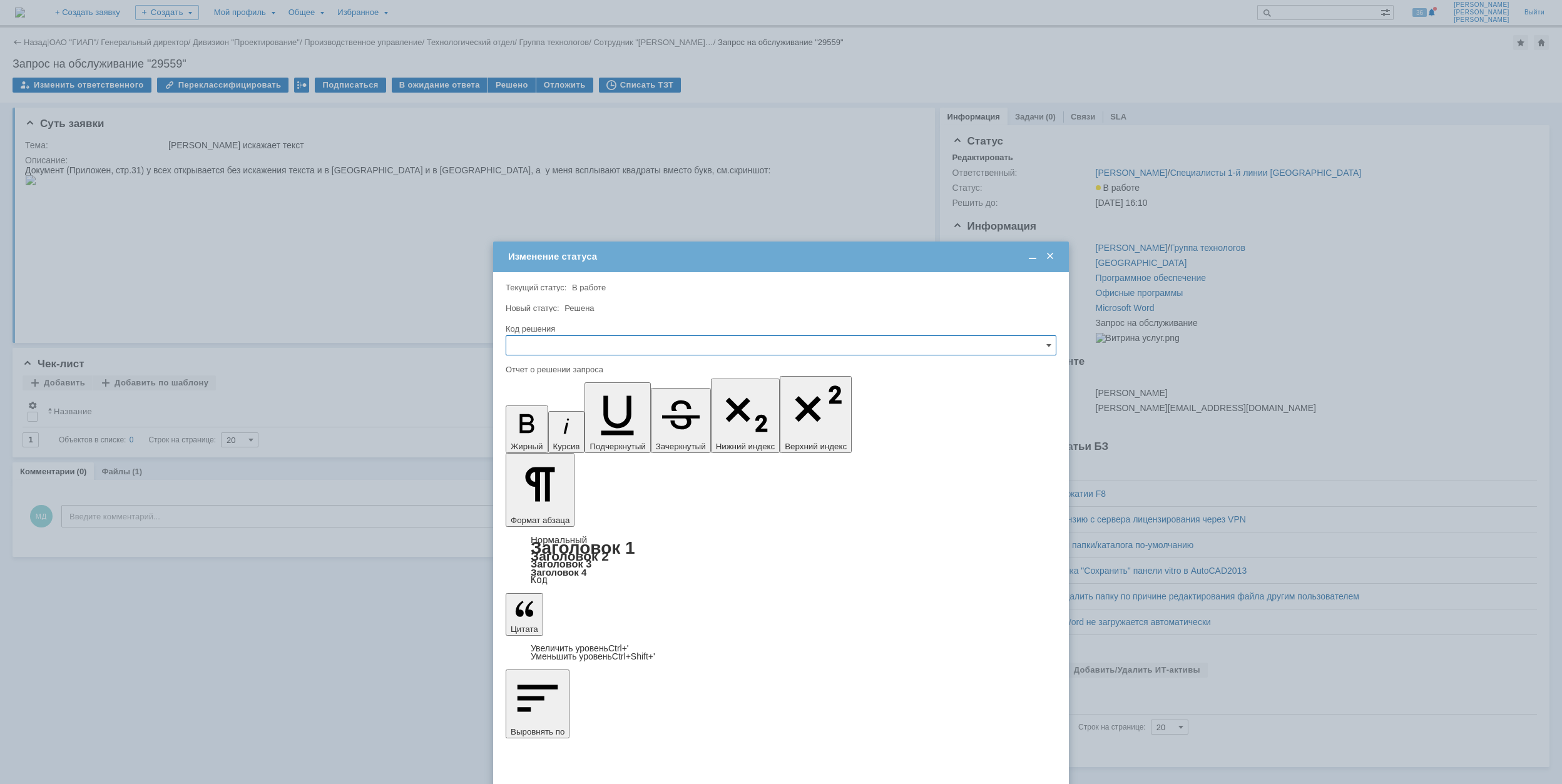
click at [574, 347] on input "text" at bounding box center [781, 345] width 551 height 20
click at [574, 429] on span "Решено" at bounding box center [781, 430] width 534 height 10
type input "Решено"
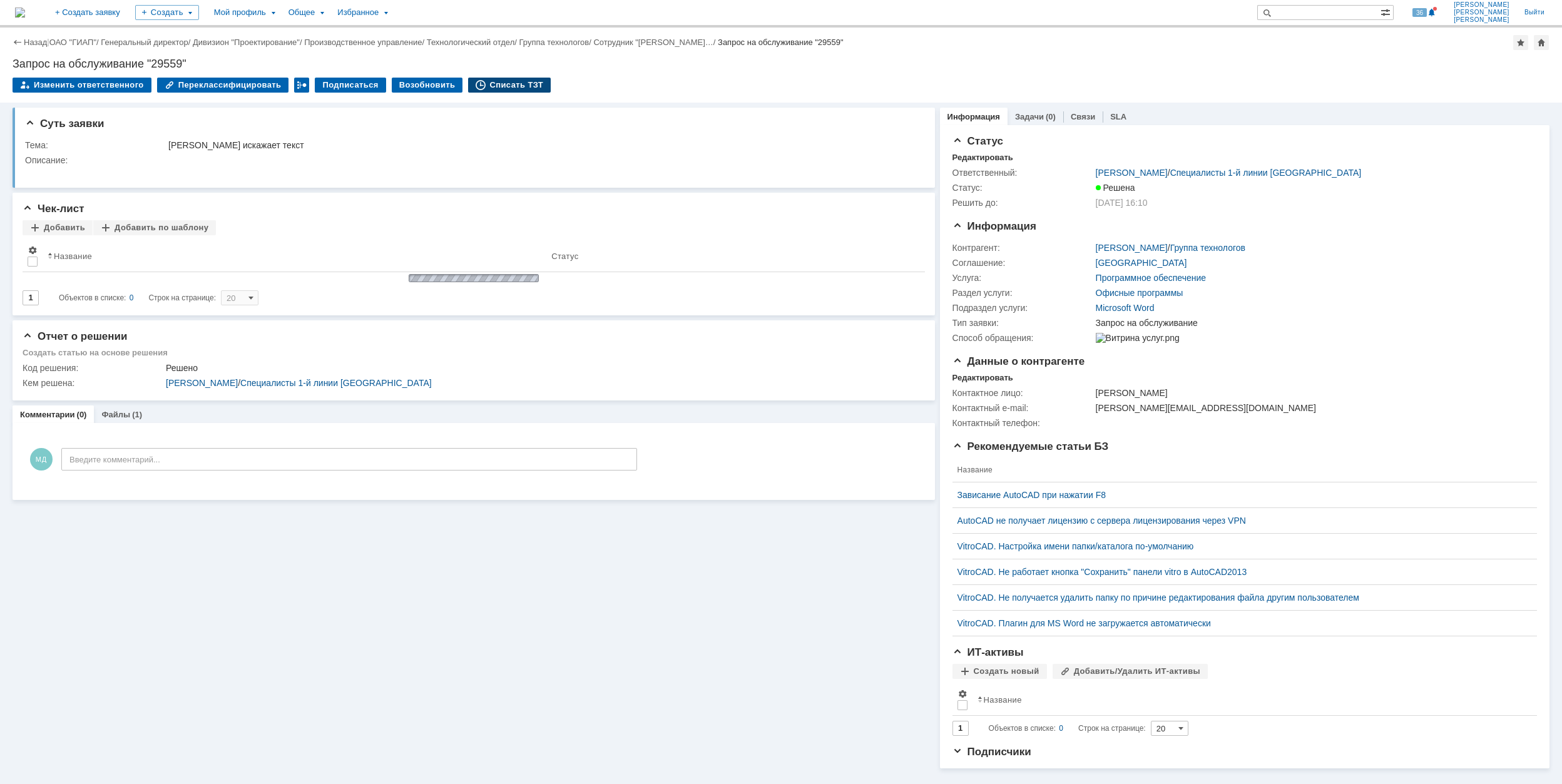
click at [499, 83] on div "Списать ТЗТ" at bounding box center [509, 85] width 82 height 15
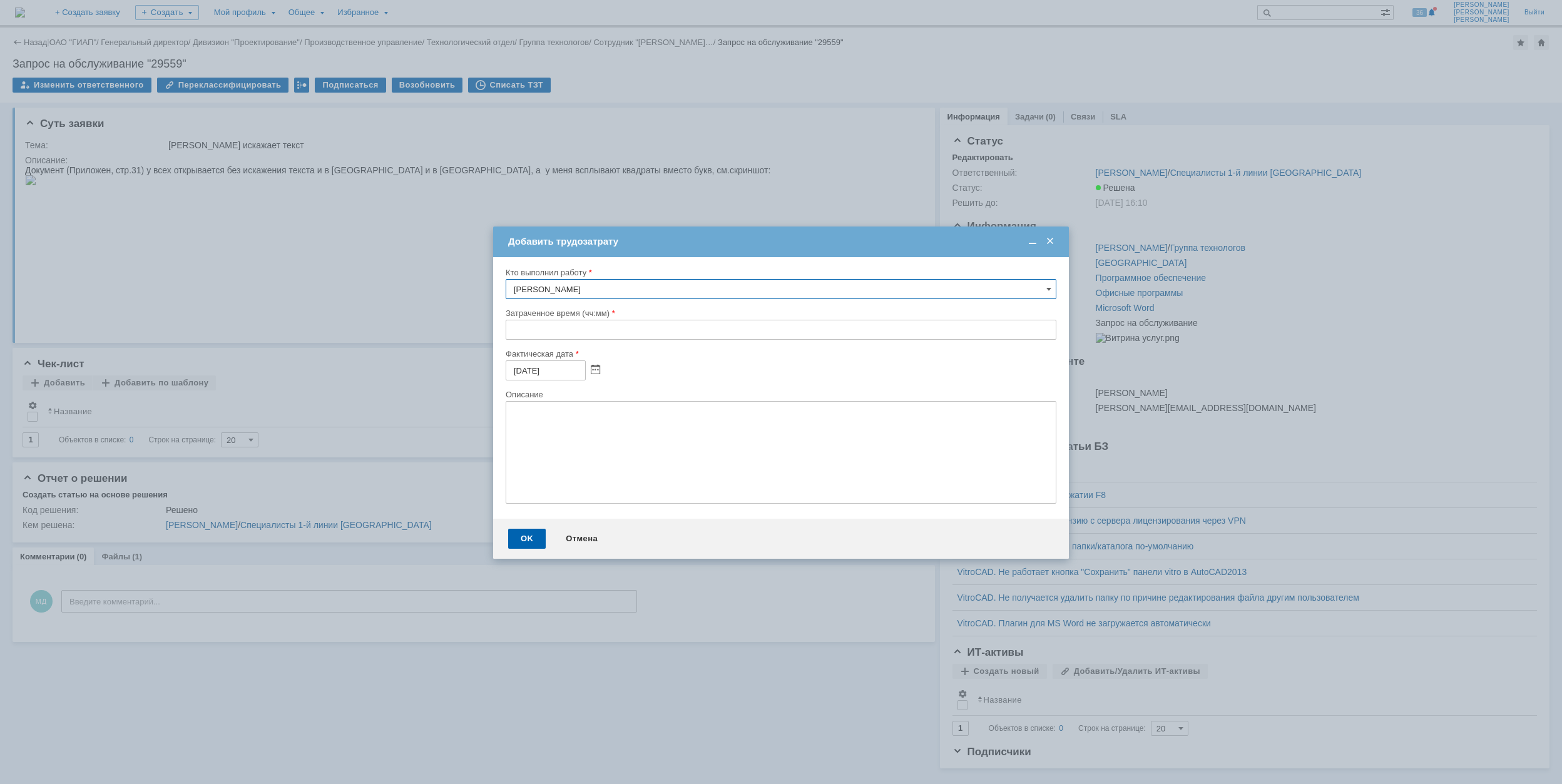
click at [515, 333] on input "text" at bounding box center [781, 329] width 551 height 20
type input "00:40"
click at [522, 543] on div "OK" at bounding box center [527, 538] width 37 height 20
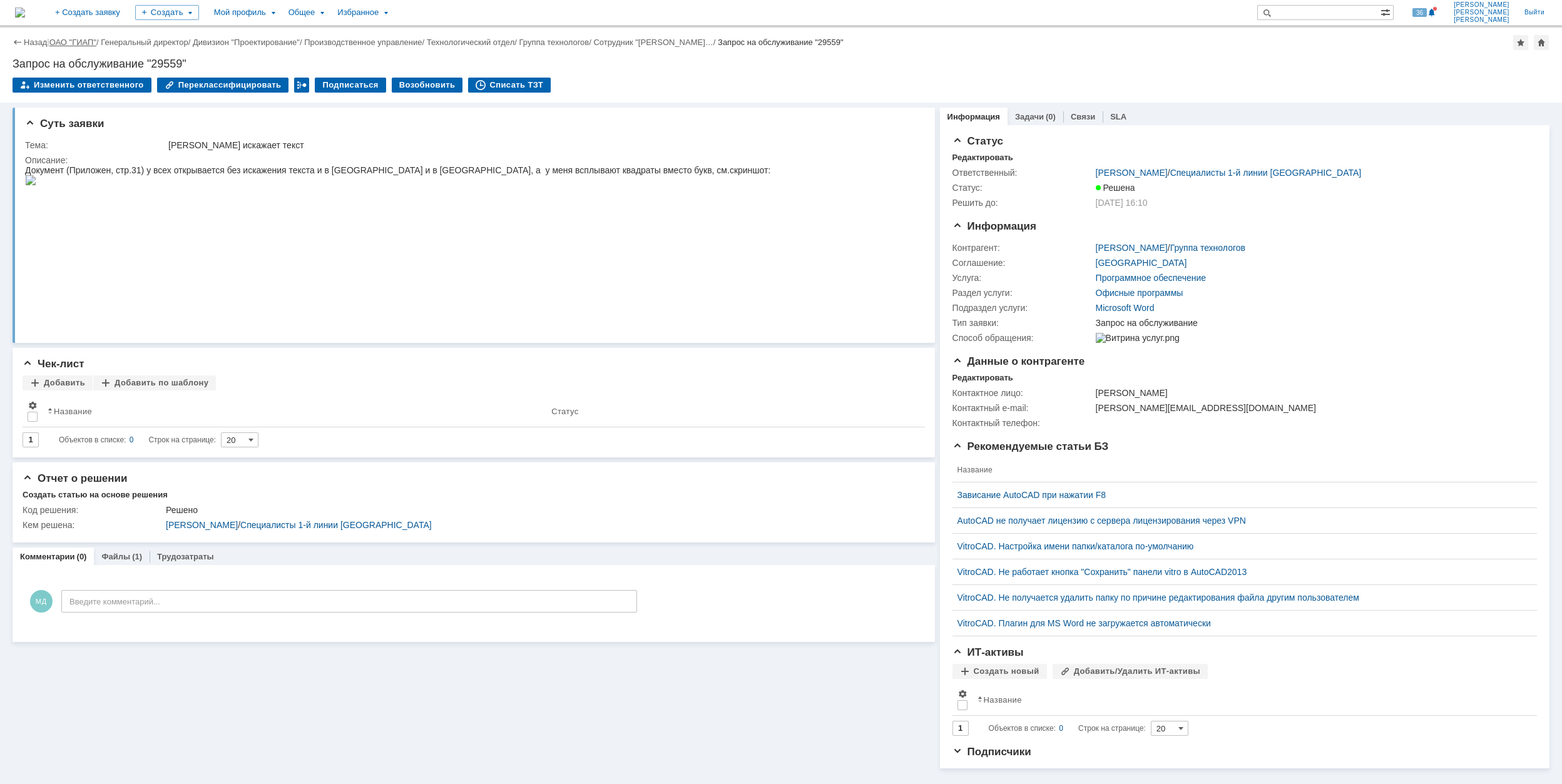
click at [93, 44] on link "ОАО "ГИАП"" at bounding box center [73, 42] width 47 height 10
